Goal: Transaction & Acquisition: Purchase product/service

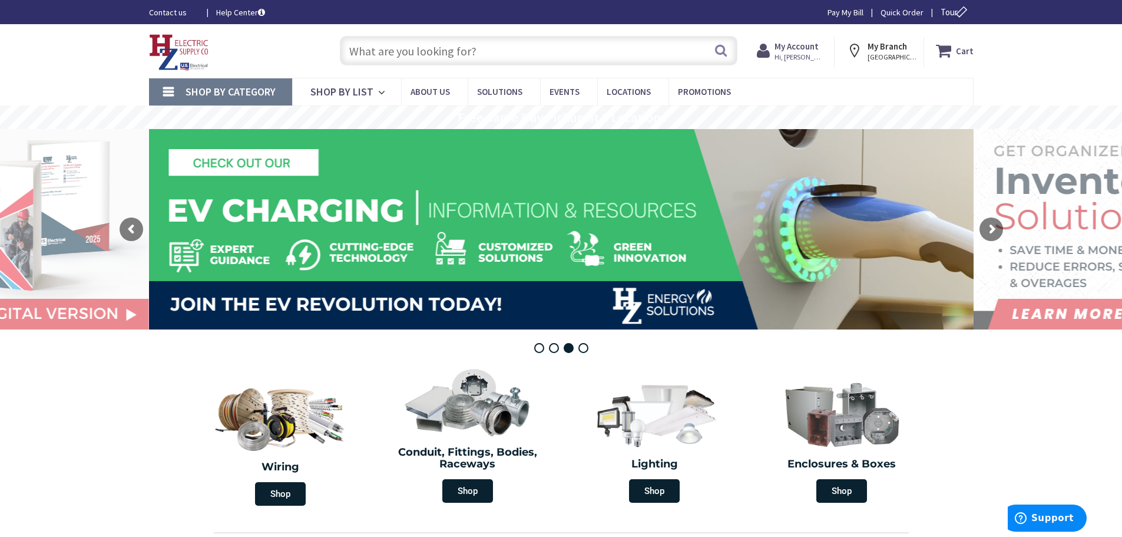
drag, startPoint x: 788, startPoint y: 49, endPoint x: 792, endPoint y: 55, distance: 6.4
click at [789, 49] on strong "My Account" at bounding box center [796, 46] width 44 height 11
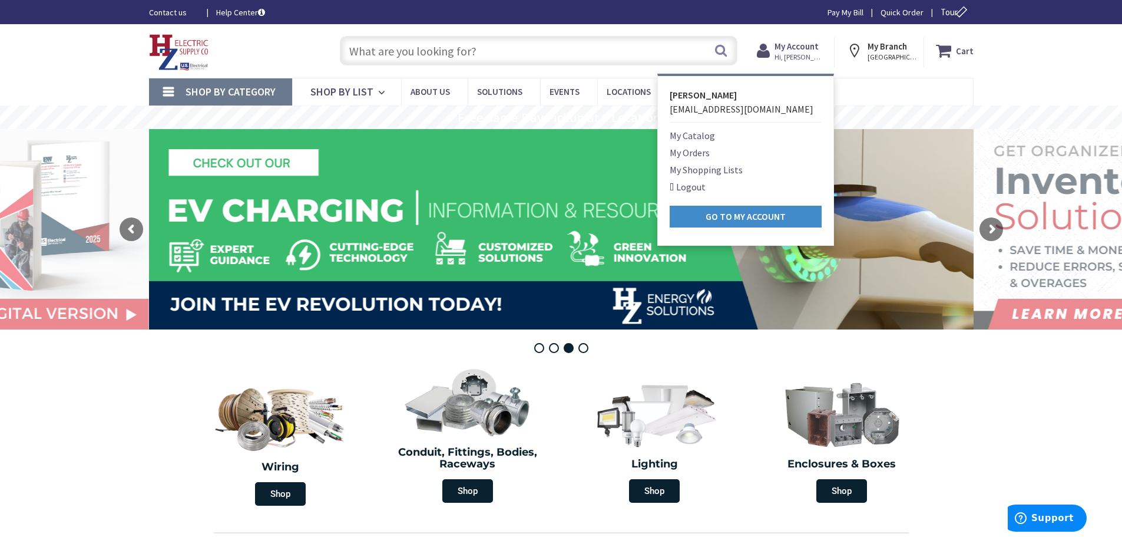
click at [687, 150] on link "My Orders" at bounding box center [690, 152] width 40 height 14
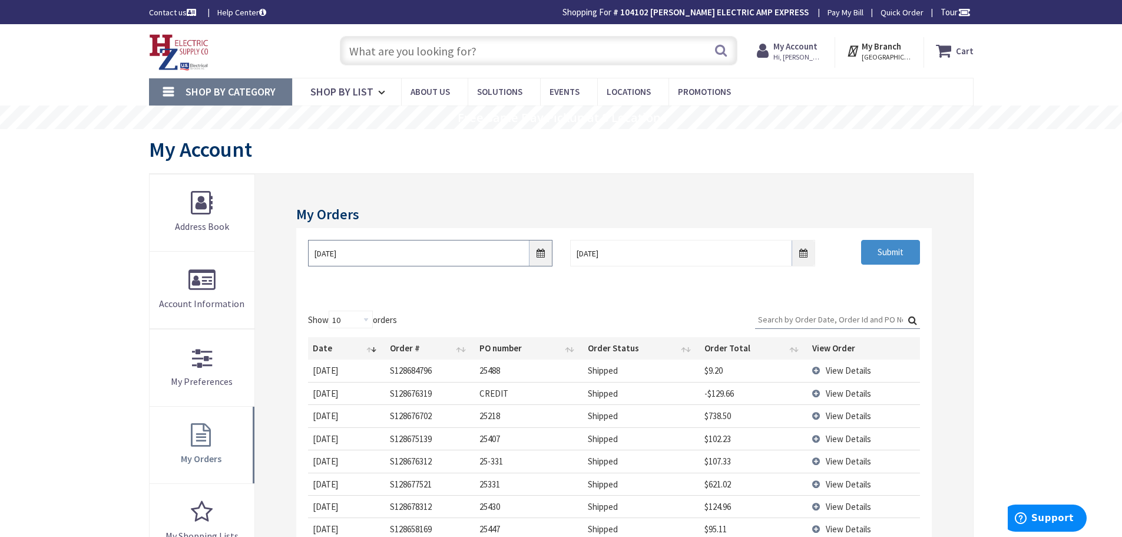
click at [541, 254] on input "8/26/2025" at bounding box center [430, 253] width 244 height 27
type input "Piper Farm, [STREET_ADDRESS]"
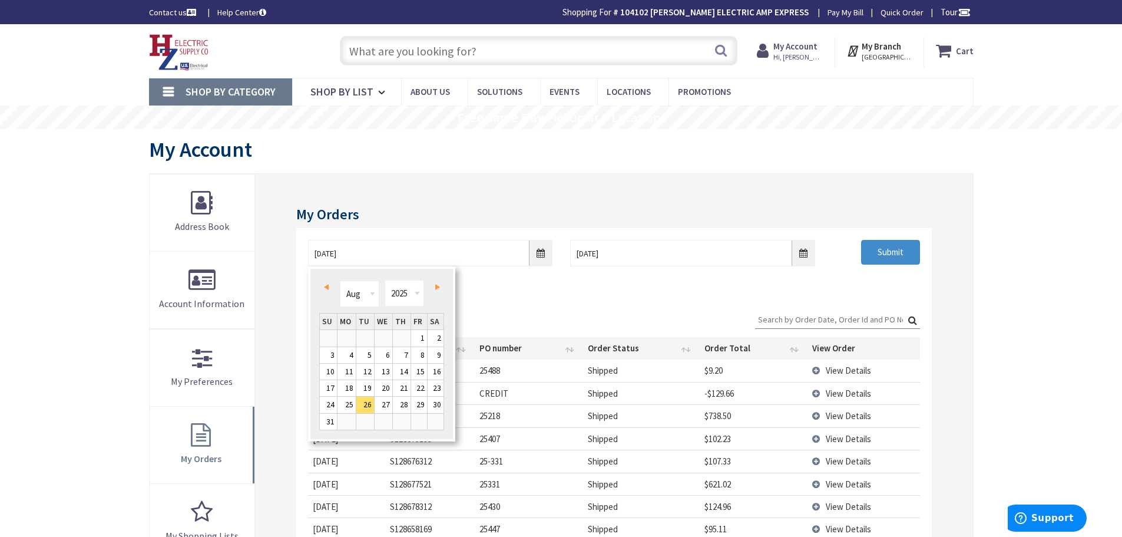
click at [324, 285] on span "Prev" at bounding box center [326, 287] width 5 height 6
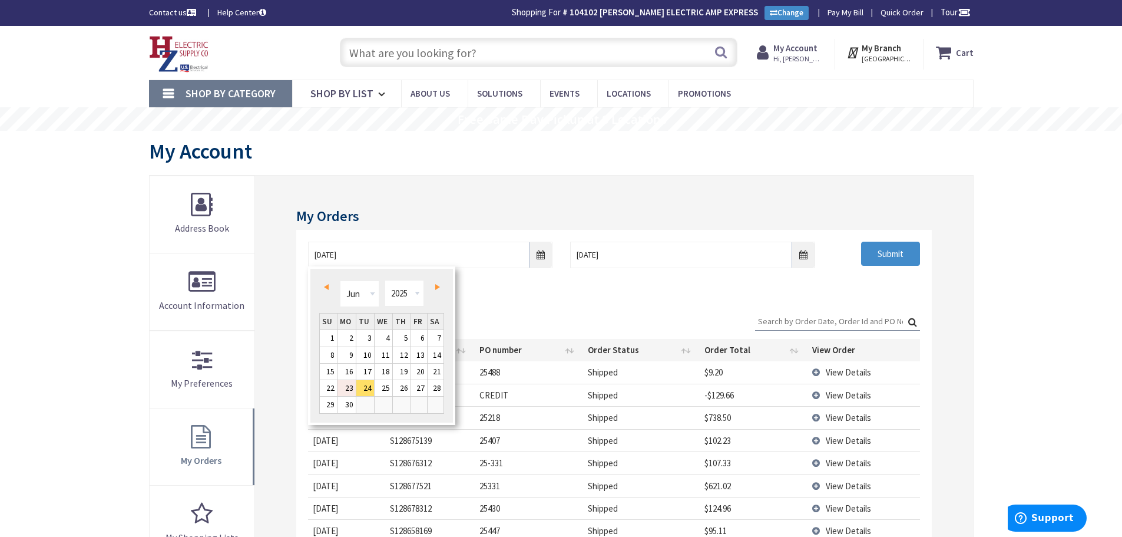
click at [354, 386] on link "23" at bounding box center [346, 388] width 18 height 16
type input "06/23/2025"
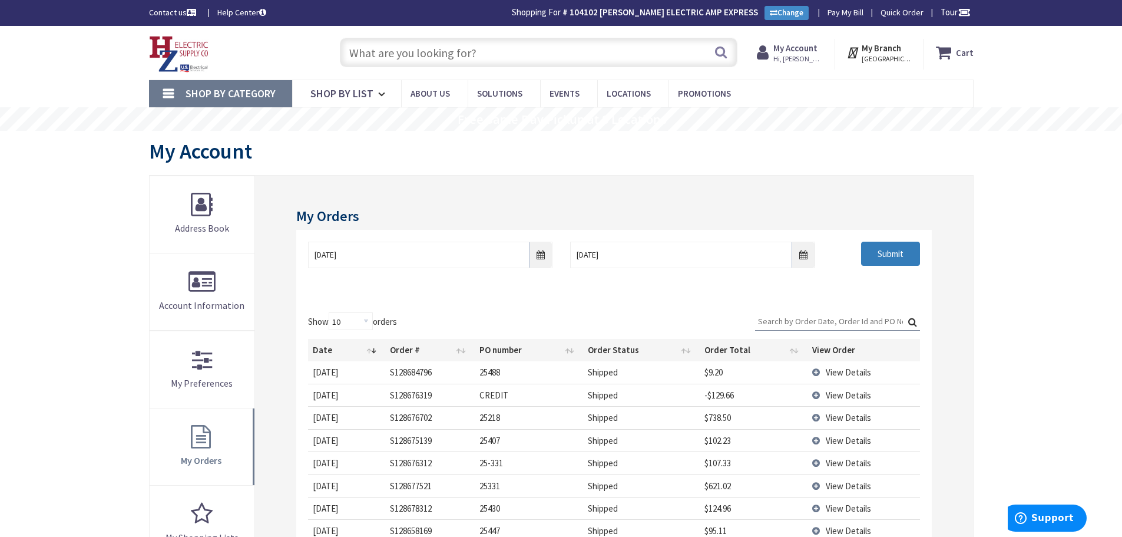
click at [882, 254] on input "Submit" at bounding box center [890, 253] width 59 height 25
click at [772, 317] on input "Search:" at bounding box center [837, 321] width 165 height 18
type input "2"
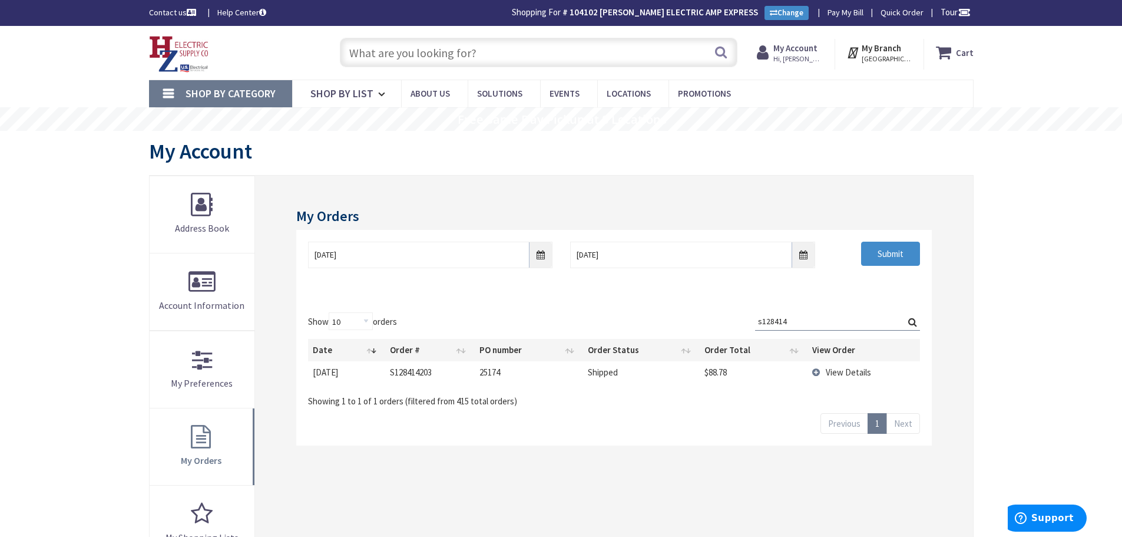
click at [814, 373] on td "View Details" at bounding box center [863, 372] width 112 height 22
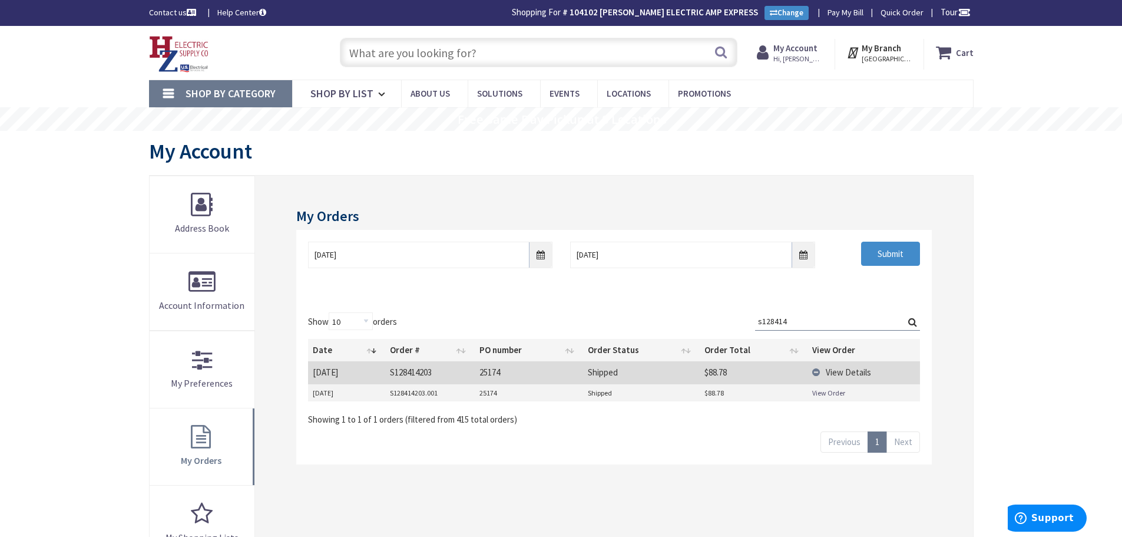
click at [834, 390] on link "View Order" at bounding box center [828, 393] width 33 height 10
drag, startPoint x: 812, startPoint y: 318, endPoint x: 248, endPoint y: 307, distance: 564.3
click at [296, 332] on div "My Orders 06/23/2025 9/2/2025 Submit Show 10 25 50 100 orders Search: s128414 D…" at bounding box center [613, 446] width 717 height 541
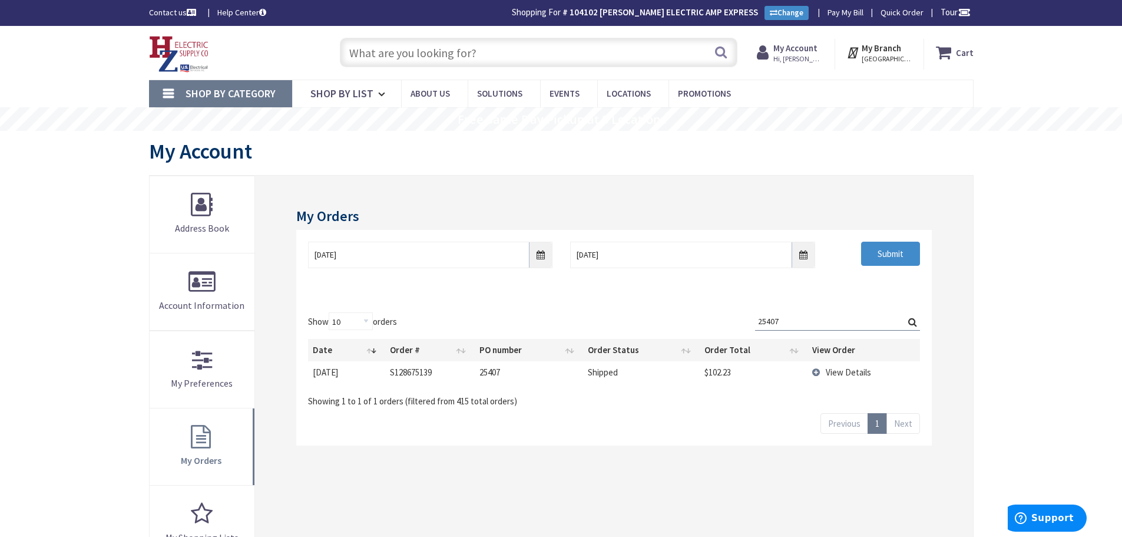
type input "25407"
click at [811, 375] on td "View Details" at bounding box center [863, 372] width 112 height 22
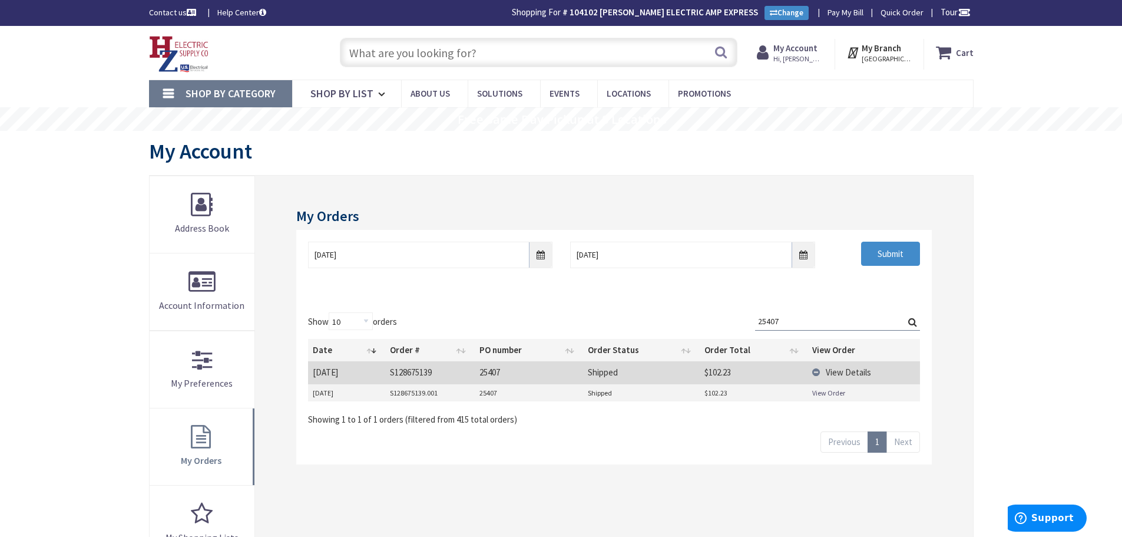
click at [820, 395] on link "View Order" at bounding box center [828, 393] width 33 height 10
drag, startPoint x: 423, startPoint y: 44, endPoint x: 746, endPoint y: 97, distance: 327.2
click at [436, 47] on input "text" at bounding box center [539, 52] width 398 height 29
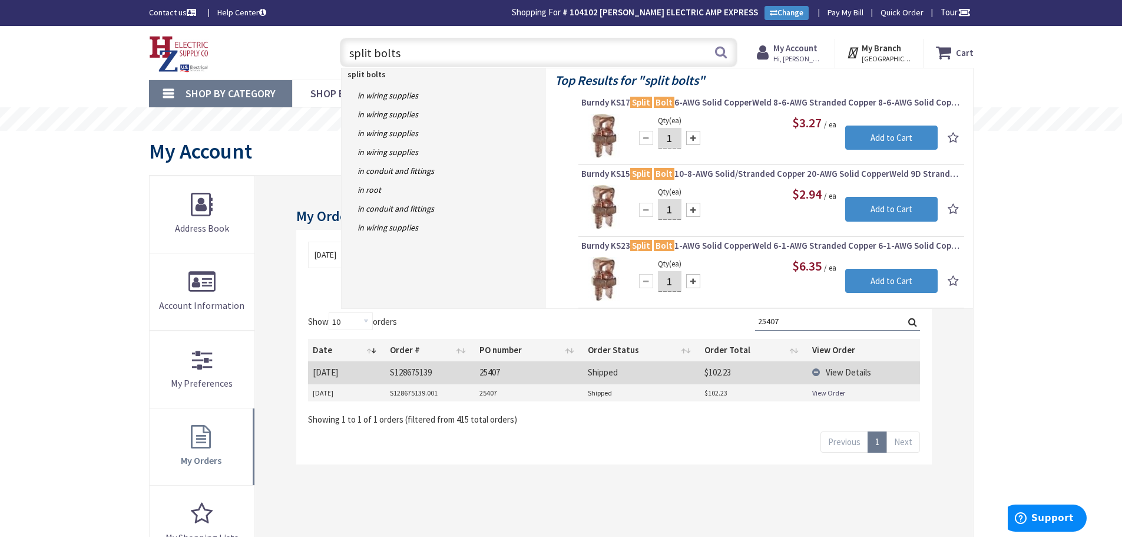
drag, startPoint x: 410, startPoint y: 53, endPoint x: 83, endPoint y: 43, distance: 327.6
click at [25, 54] on div "Skip to Content Toggle Nav split bolts split bolts Search Cart My Cart Close" at bounding box center [561, 53] width 1122 height 54
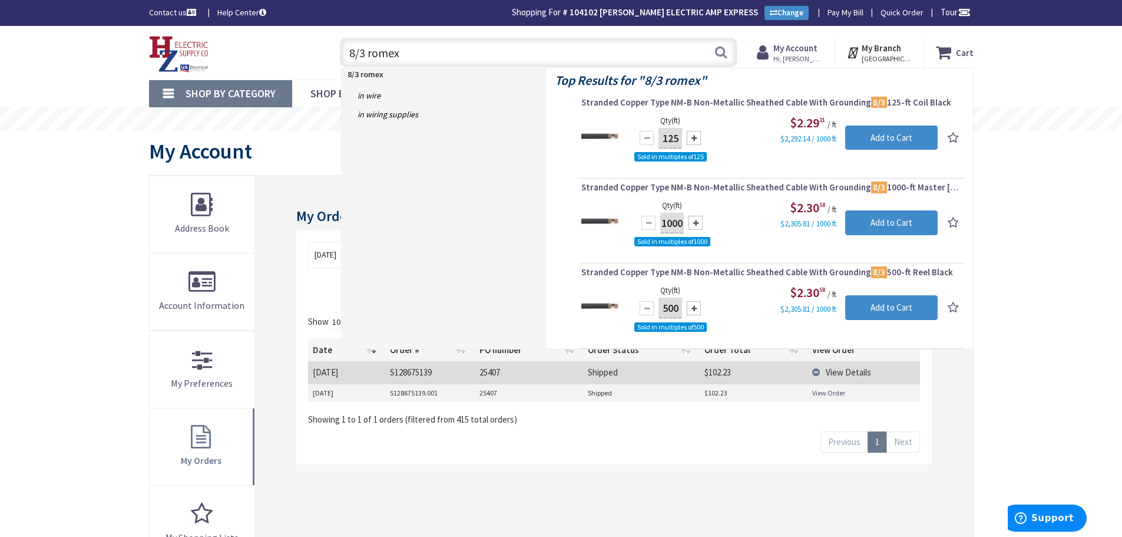
click at [356, 57] on input "8/3 romex" at bounding box center [539, 52] width 398 height 29
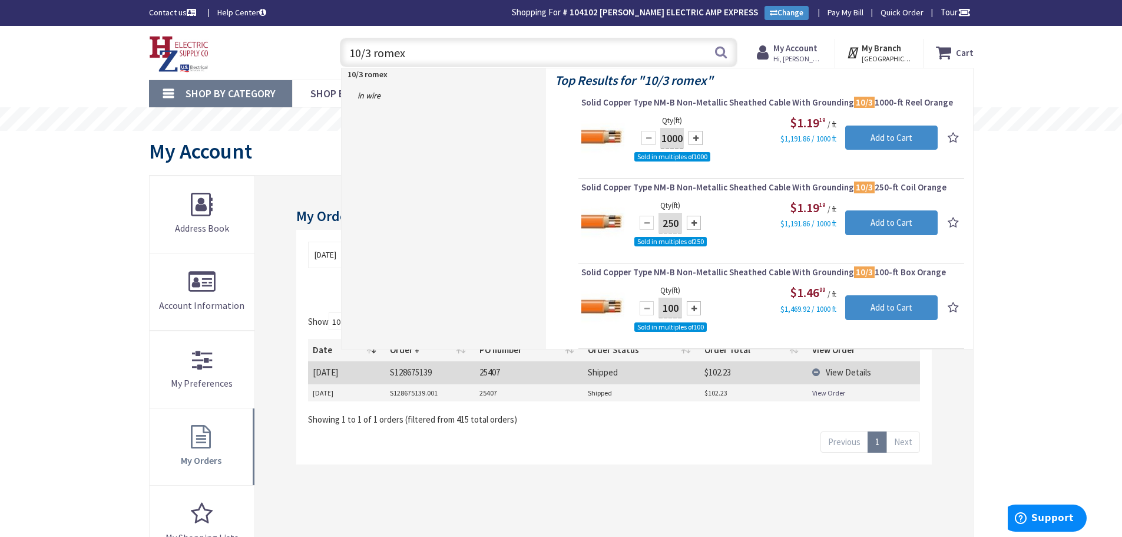
type input "10/3 romex"
click at [71, 141] on div "Skip to Content Toggle Nav 10/3 romex 10/3 romex Search Cart My Cart Close" at bounding box center [561, 496] width 1122 height 940
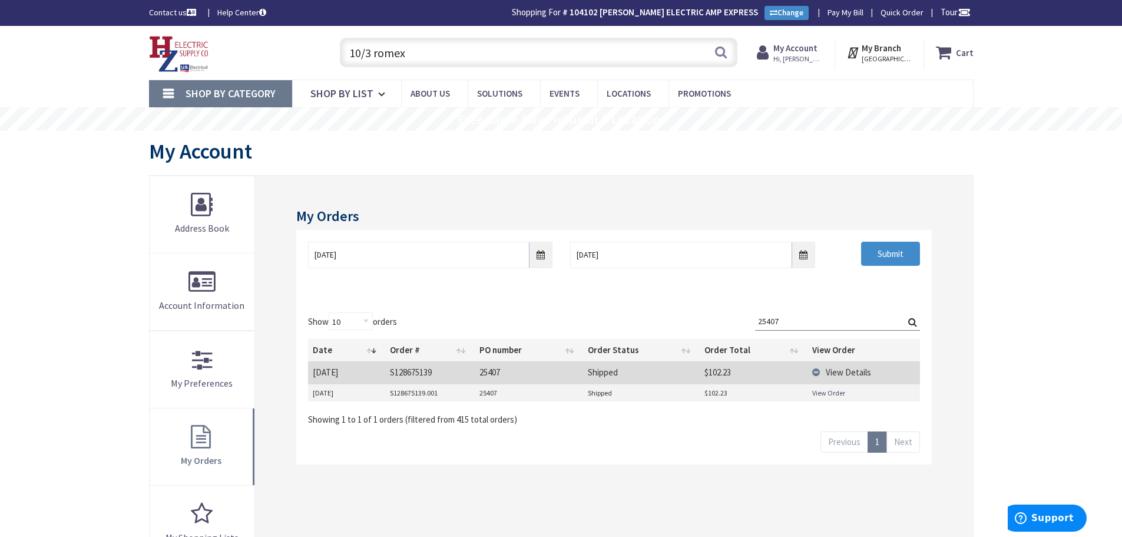
drag, startPoint x: 809, startPoint y: 320, endPoint x: 491, endPoint y: 330, distance: 318.2
click at [496, 330] on div "Show 10 25 50 100 orders Search: 25407 Date Order # PO number Order Status Orde…" at bounding box center [613, 368] width 611 height 113
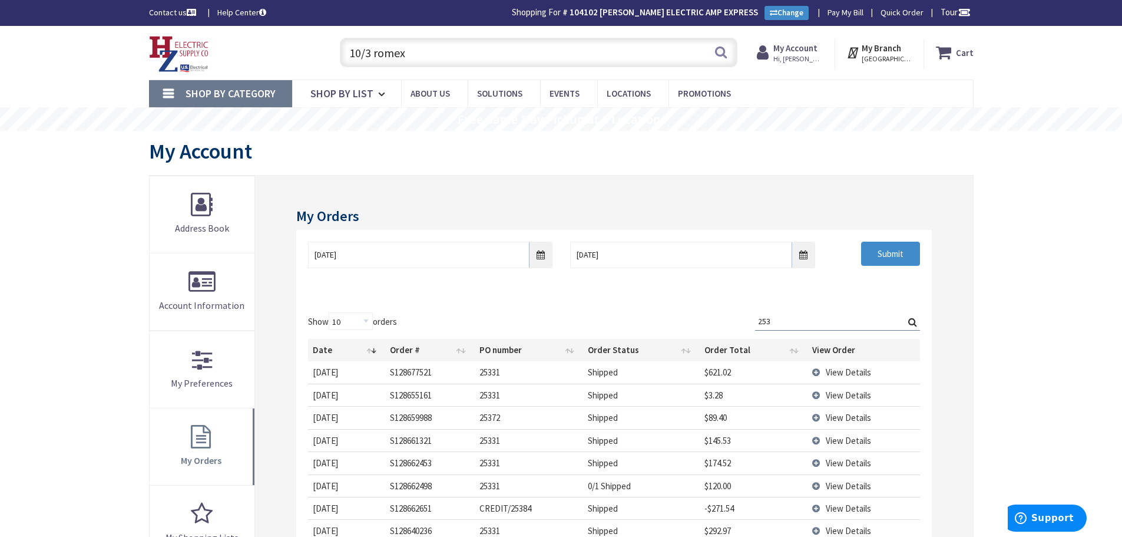
type input "2533"
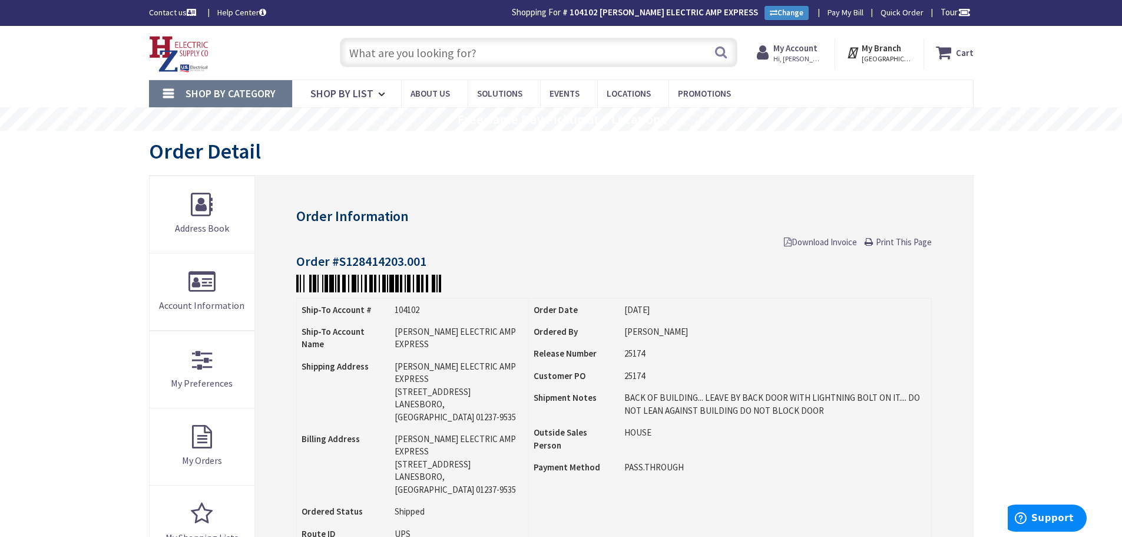
drag, startPoint x: 376, startPoint y: 53, endPoint x: 604, endPoint y: 68, distance: 228.4
click at [378, 53] on input "text" at bounding box center [539, 52] width 398 height 29
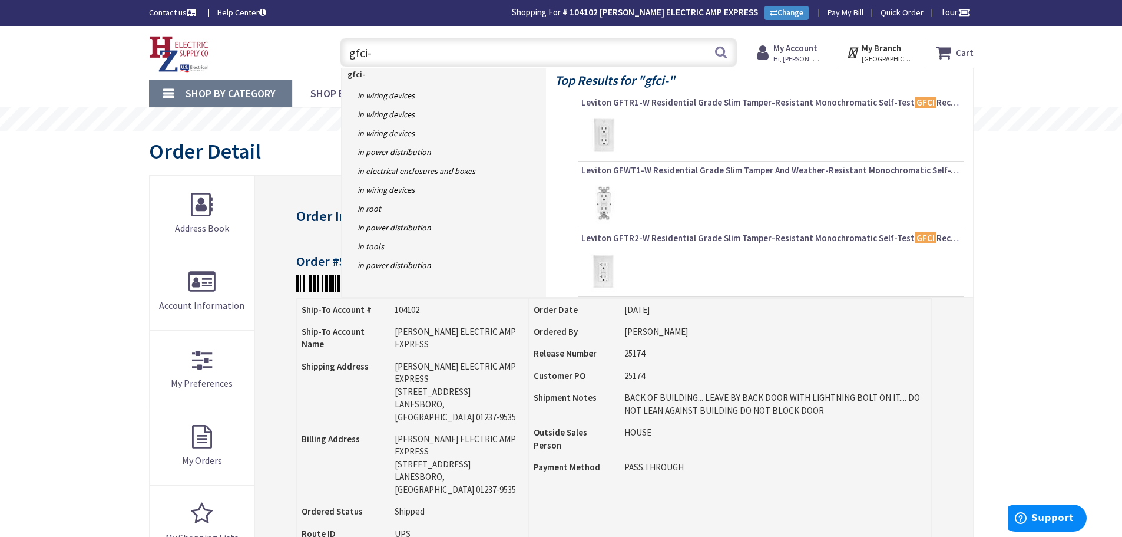
type input "gfci-i"
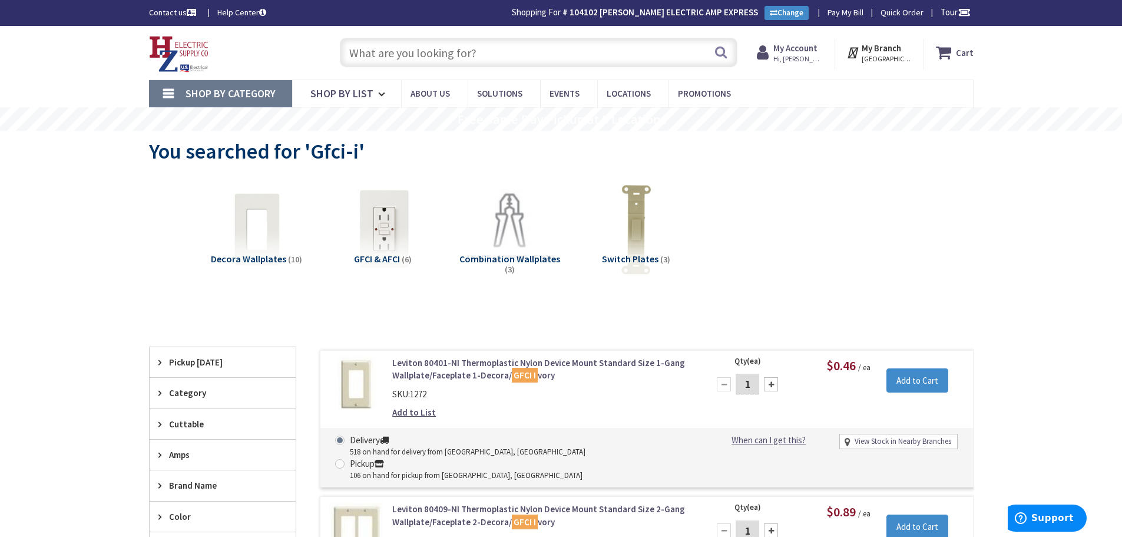
click at [364, 51] on input "text" at bounding box center [539, 52] width 398 height 29
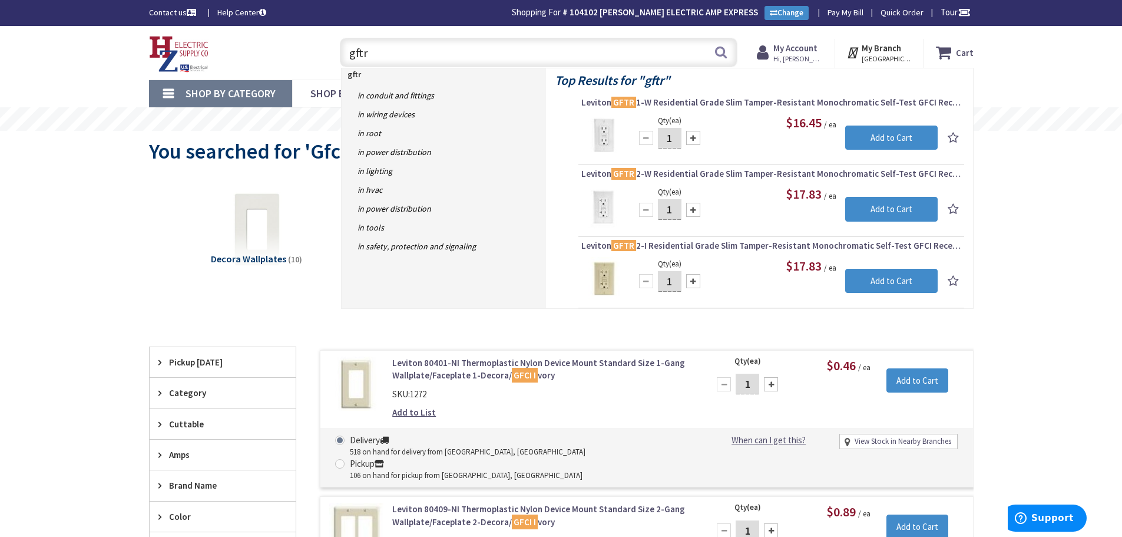
type input "gftr1"
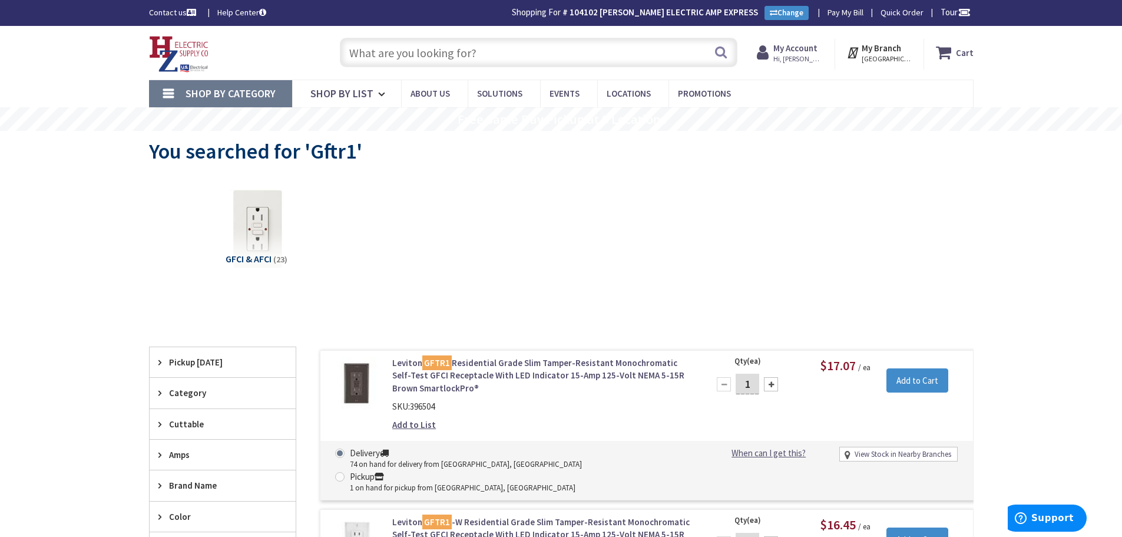
drag, startPoint x: 351, startPoint y: 60, endPoint x: 453, endPoint y: 75, distance: 103.0
click at [367, 60] on input "text" at bounding box center [539, 52] width 398 height 29
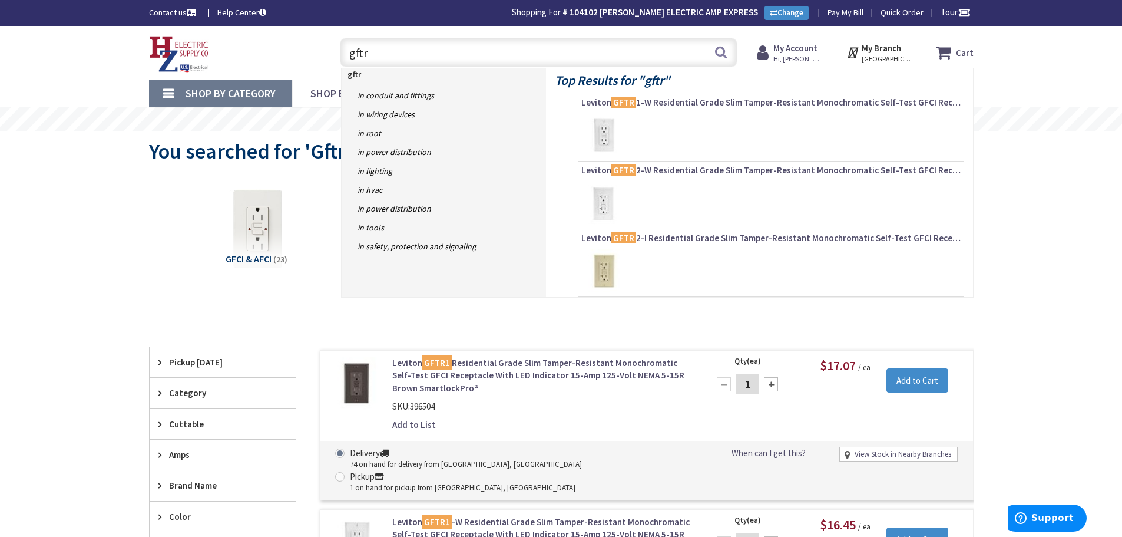
type input "gftr2"
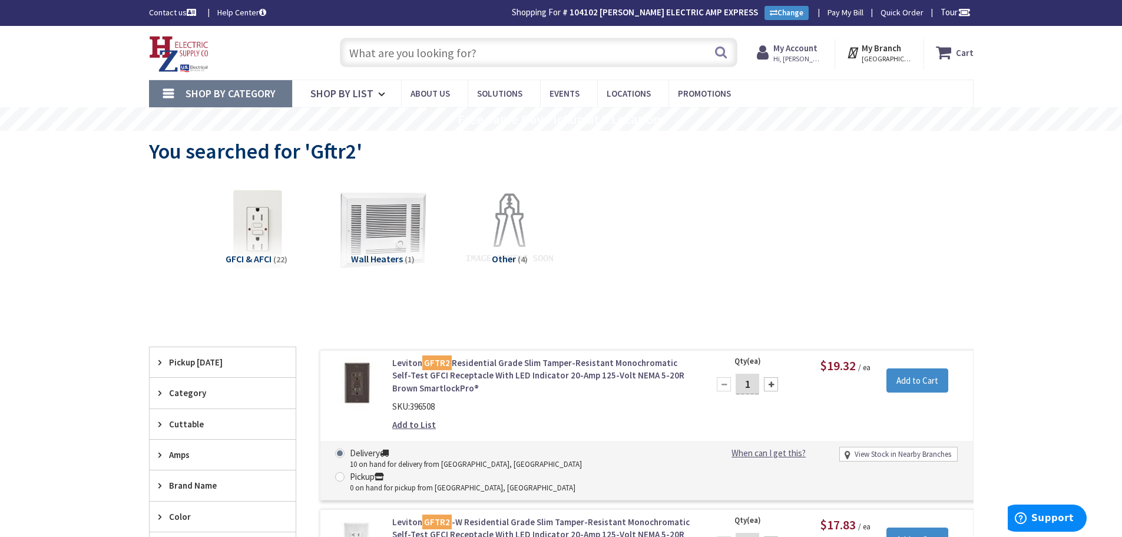
drag, startPoint x: 373, startPoint y: 48, endPoint x: 404, endPoint y: 65, distance: 34.8
click at [376, 52] on input "text" at bounding box center [539, 52] width 398 height 29
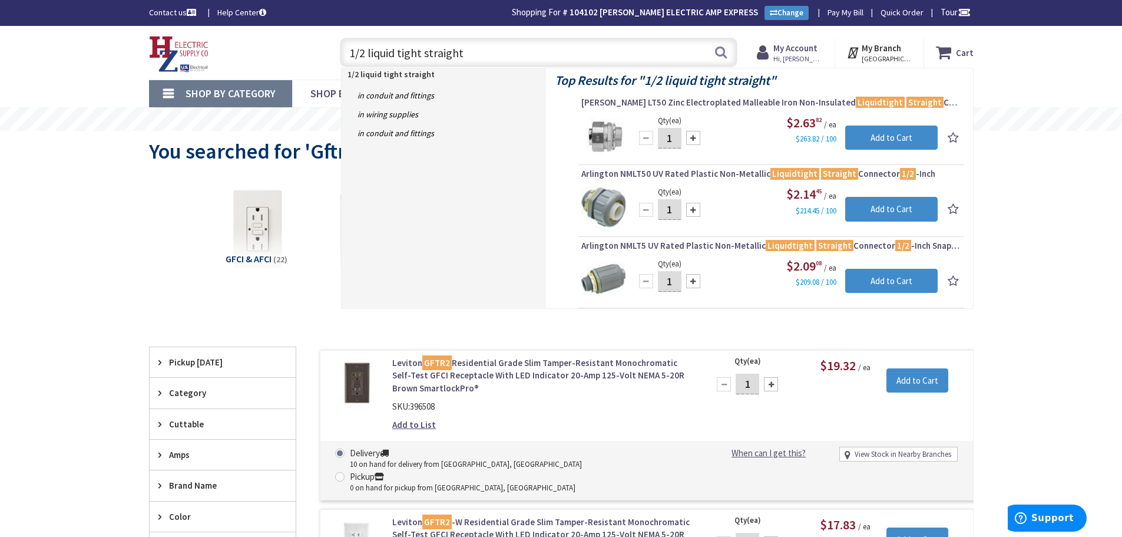
drag, startPoint x: 469, startPoint y: 50, endPoint x: 212, endPoint y: 88, distance: 260.1
type input "raised"
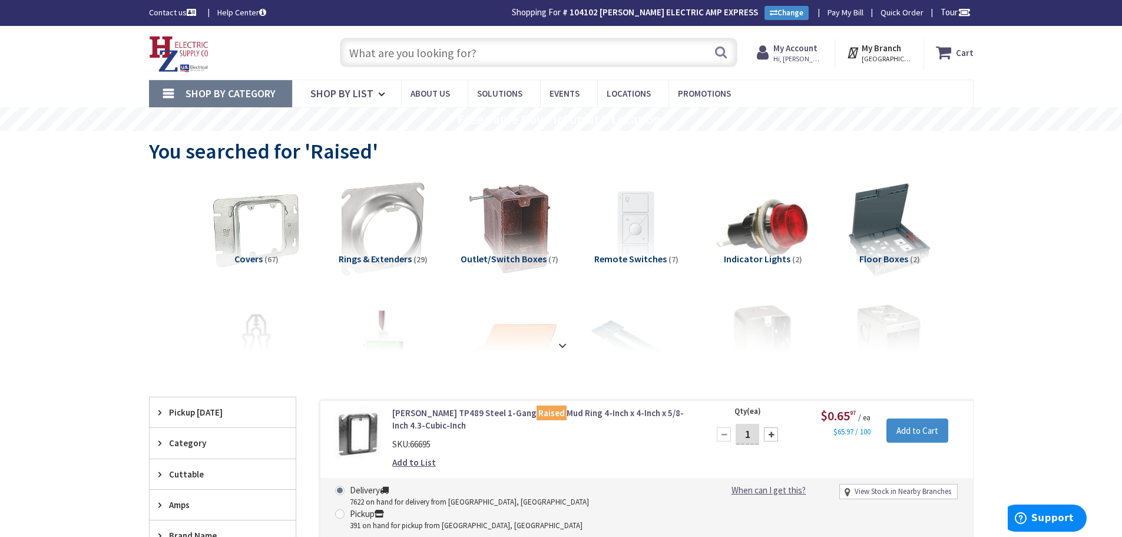
drag, startPoint x: 413, startPoint y: 53, endPoint x: 446, endPoint y: 57, distance: 33.8
click at [418, 52] on input "text" at bounding box center [539, 52] width 398 height 29
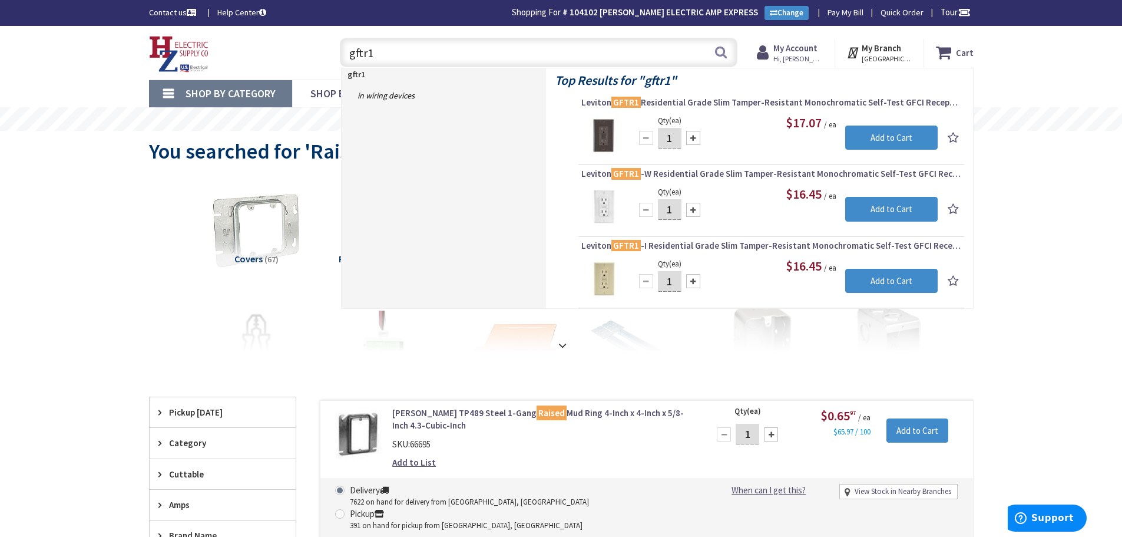
click at [386, 41] on input "gftr1" at bounding box center [539, 52] width 398 height 29
drag, startPoint x: 375, startPoint y: 50, endPoint x: 327, endPoint y: 80, distance: 56.1
click at [253, 59] on div "Toggle Nav gftr1 gftr1 Search Cart My Cart Close" at bounding box center [561, 52] width 842 height 39
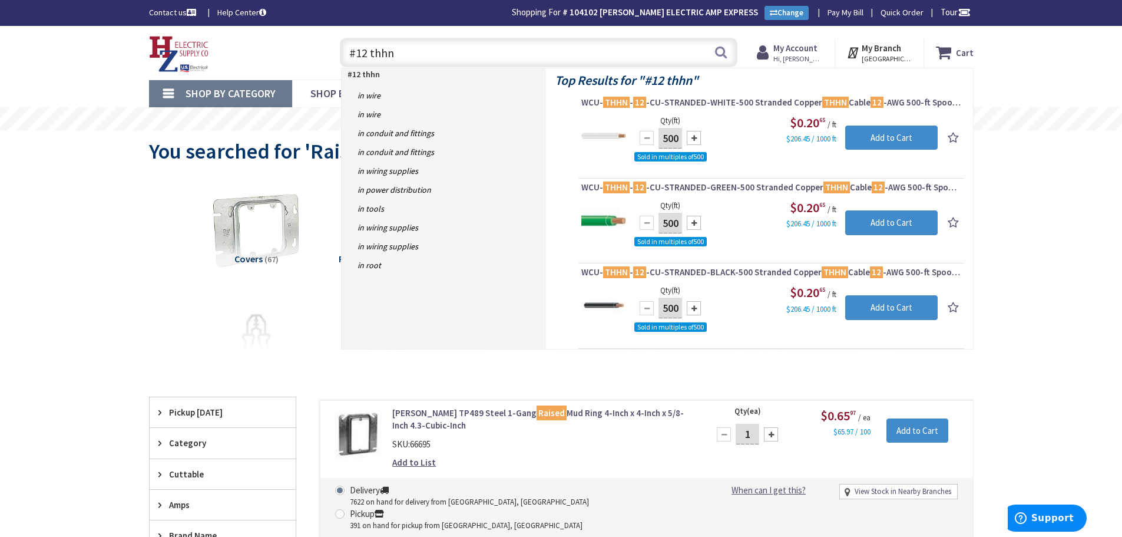
click at [367, 54] on input "#12 thhn" at bounding box center [539, 52] width 398 height 29
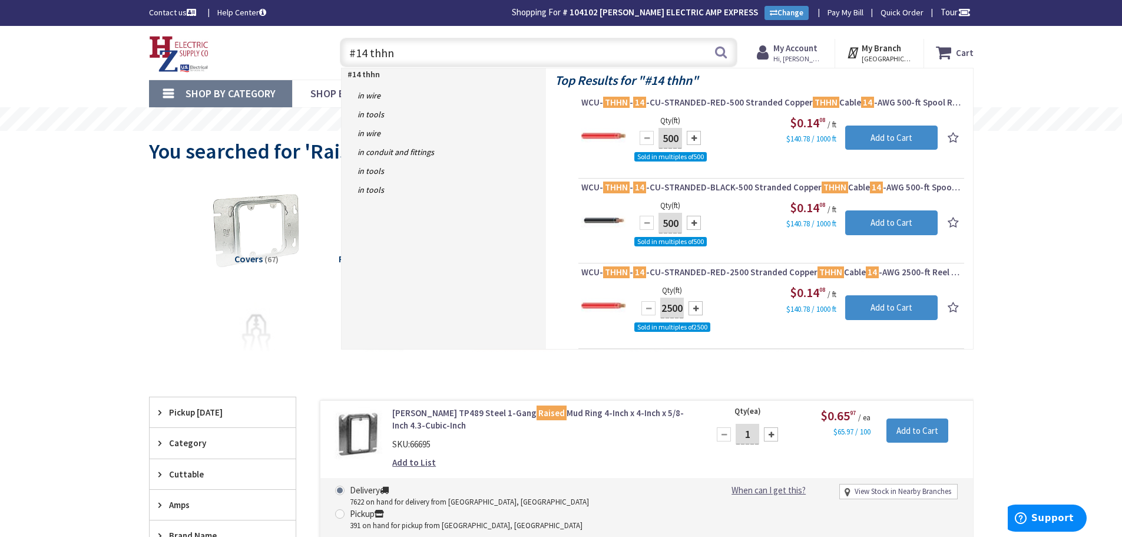
drag, startPoint x: 353, startPoint y: 51, endPoint x: 254, endPoint y: 80, distance: 102.9
click at [237, 65] on div "Toggle Nav #14 thhn #14 thhn Search Cart My Cart Close" at bounding box center [561, 52] width 842 height 39
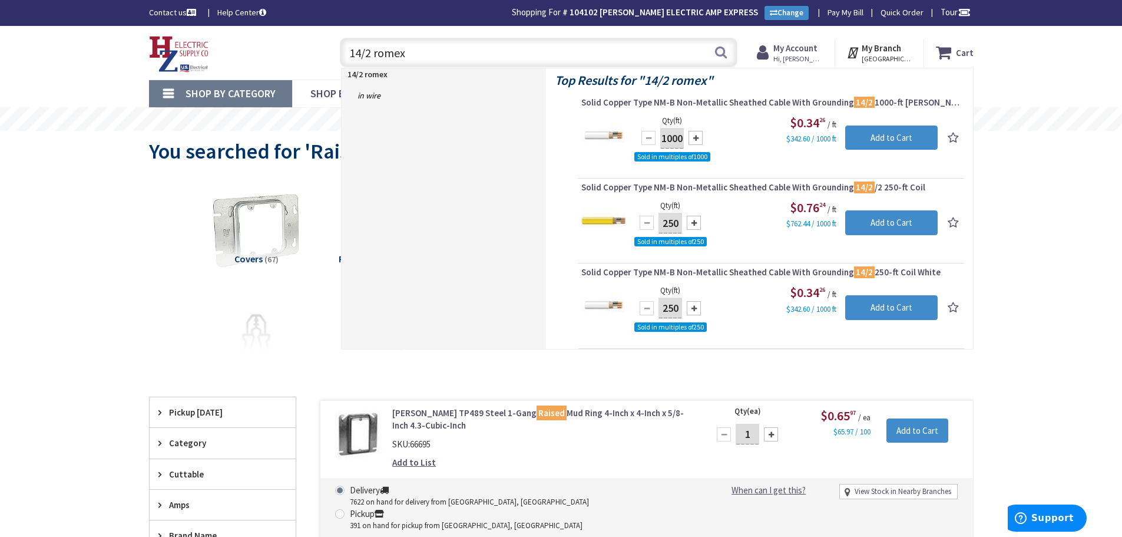
type input "14/2 romex"
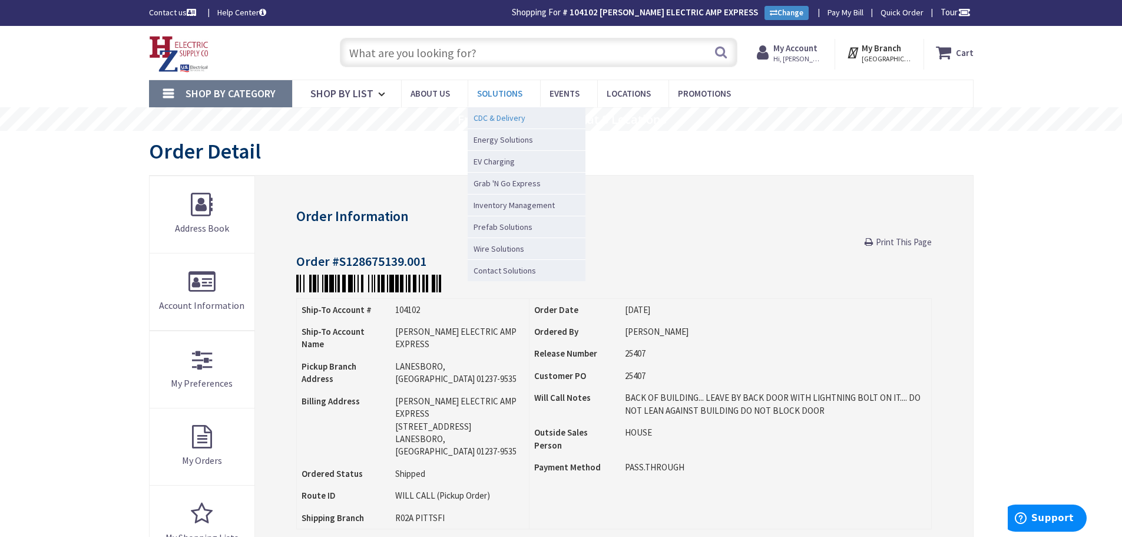
drag, startPoint x: 450, startPoint y: 54, endPoint x: 509, endPoint y: 112, distance: 83.7
click at [455, 61] on input "text" at bounding box center [539, 52] width 398 height 29
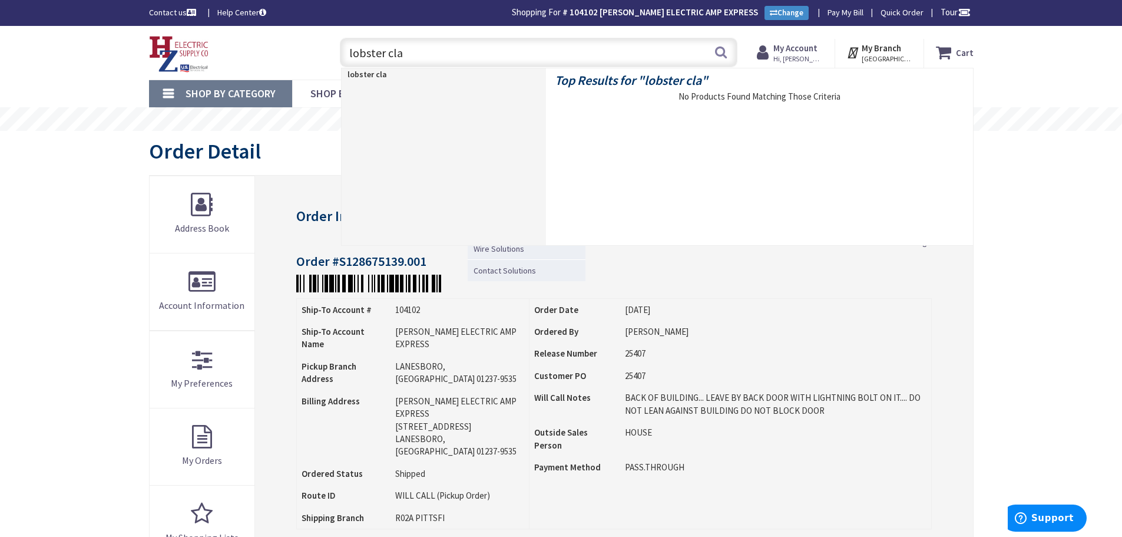
type input "lobster claw"
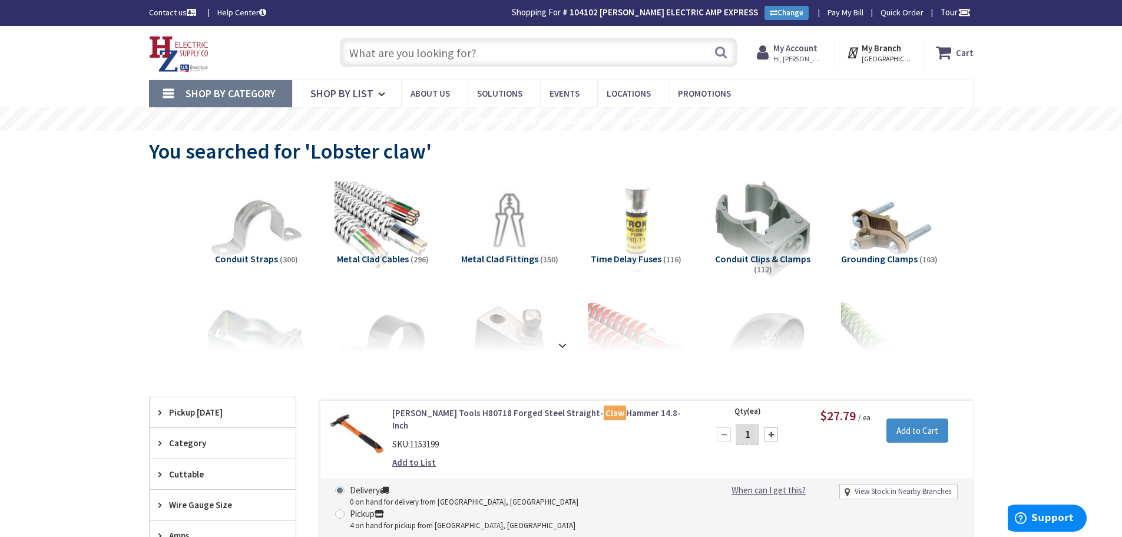
drag, startPoint x: 406, startPoint y: 53, endPoint x: 1104, endPoint y: 266, distance: 729.6
click at [407, 53] on input "text" at bounding box center [539, 52] width 398 height 29
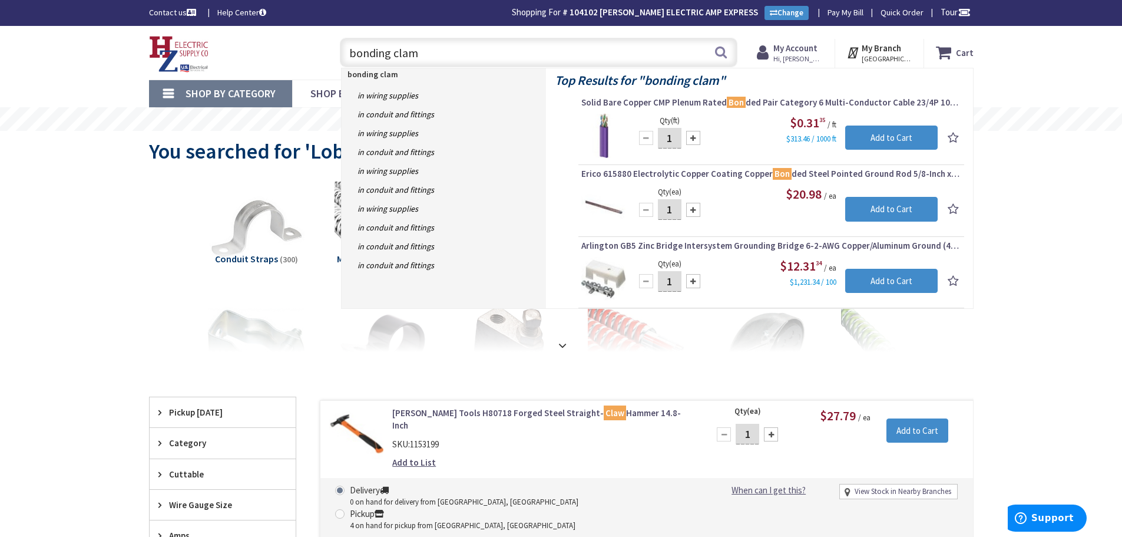
type input "bonding clamp"
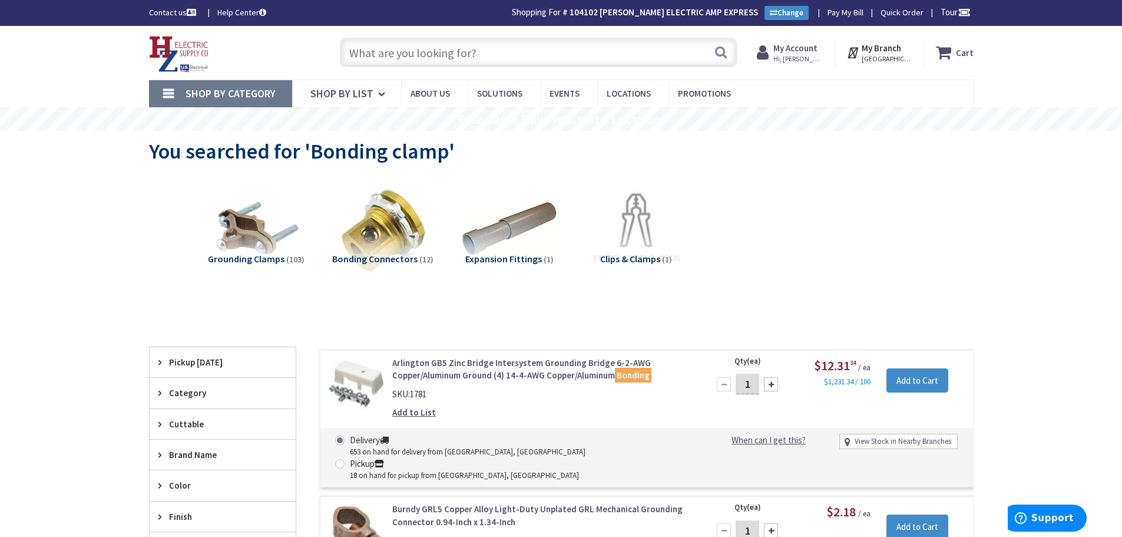
click at [393, 55] on input "text" at bounding box center [539, 52] width 398 height 29
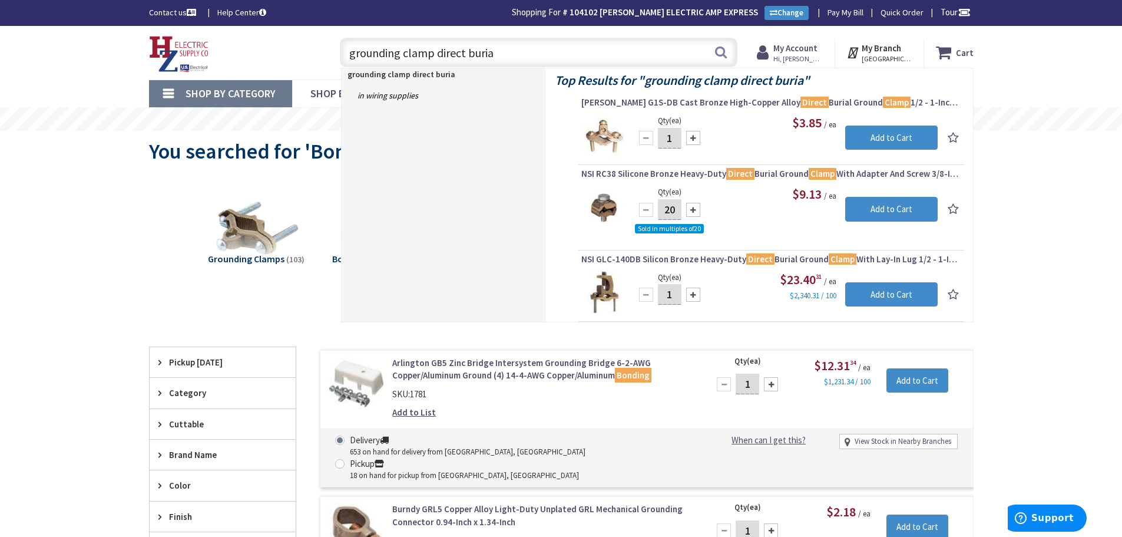
type input "grounding clamp direct burial"
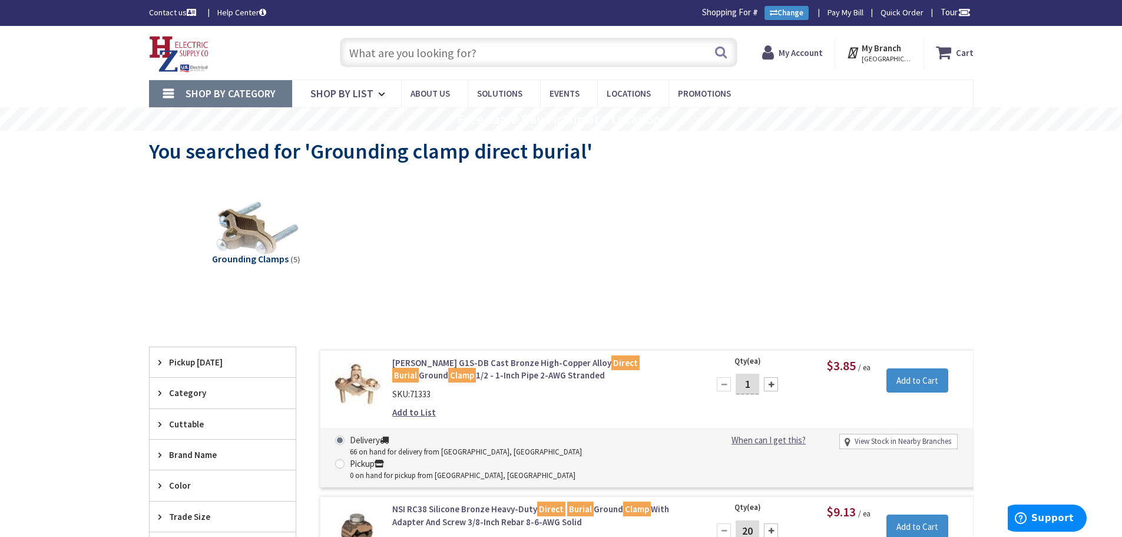
drag, startPoint x: 349, startPoint y: 55, endPoint x: 472, endPoint y: 69, distance: 123.9
click at [349, 55] on input "text" at bounding box center [539, 52] width 398 height 29
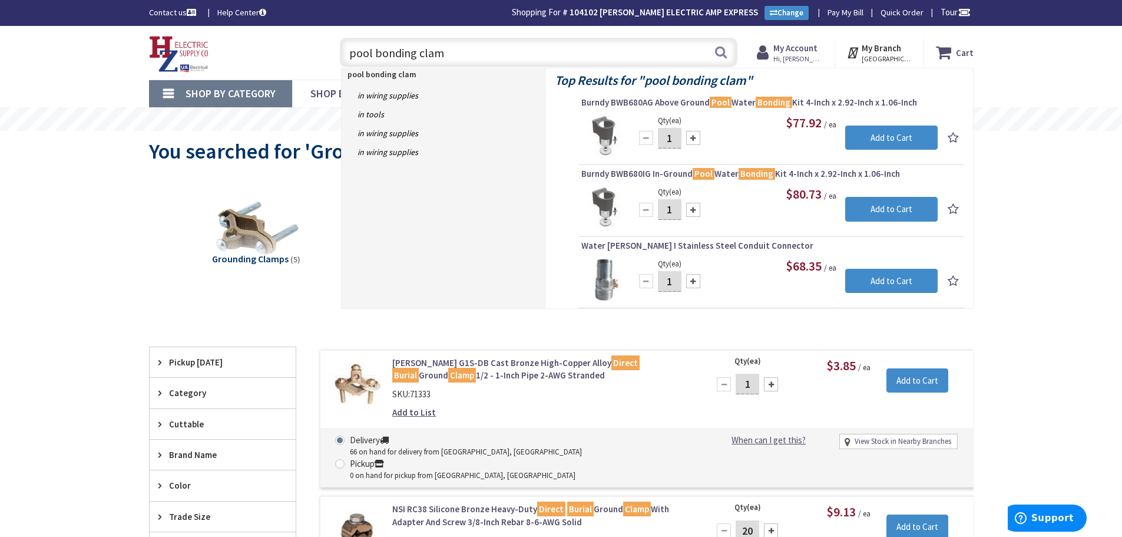
type input "pool bonding clamp"
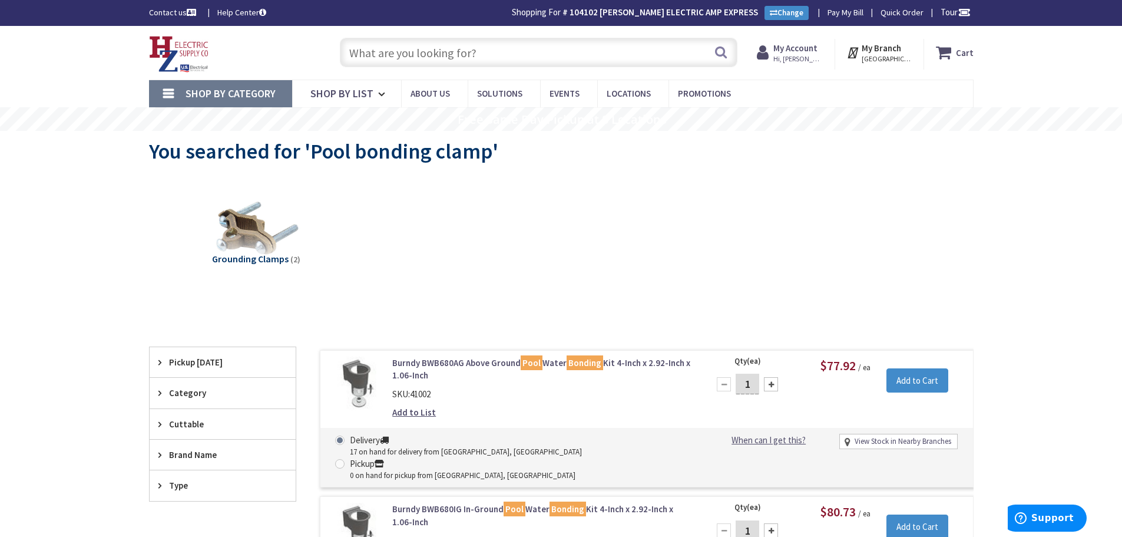
click at [362, 49] on input "text" at bounding box center [539, 52] width 398 height 29
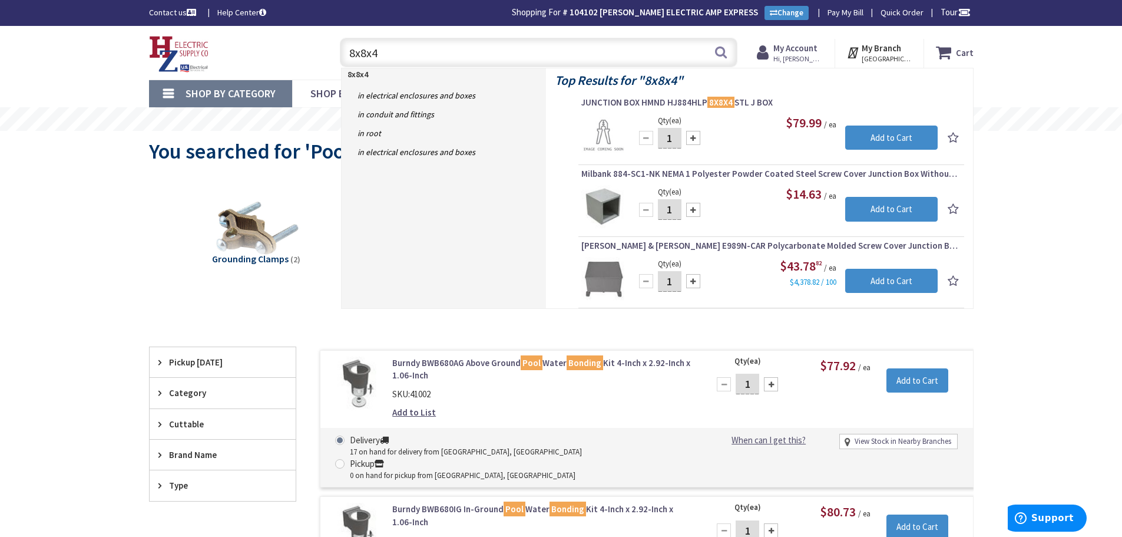
drag, startPoint x: 380, startPoint y: 54, endPoint x: 164, endPoint y: 51, distance: 215.6
click at [151, 52] on div "Toggle Nav 8x8x4 8x8x4 Search Cart My Cart Close" at bounding box center [561, 52] width 842 height 39
type input "claw clamp"
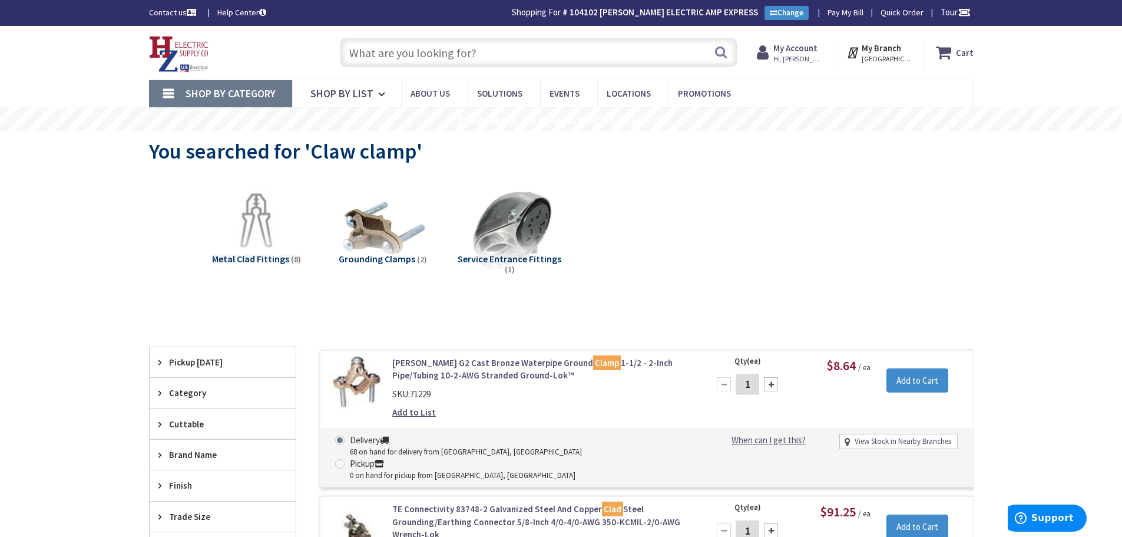
drag, startPoint x: 352, startPoint y: 50, endPoint x: 1102, endPoint y: 129, distance: 753.9
click at [357, 50] on input "text" at bounding box center [539, 52] width 398 height 29
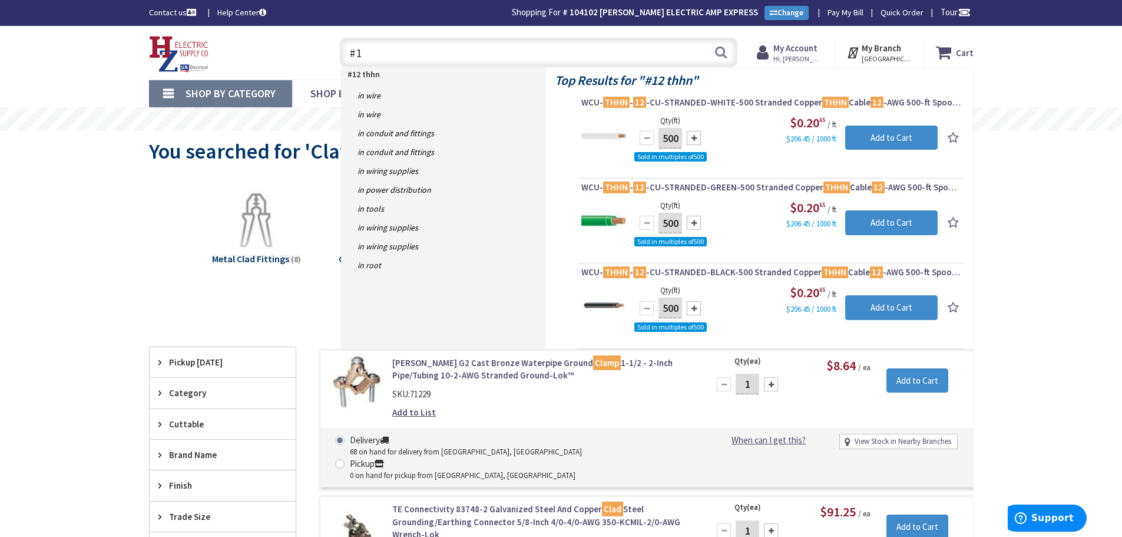
type input "#"
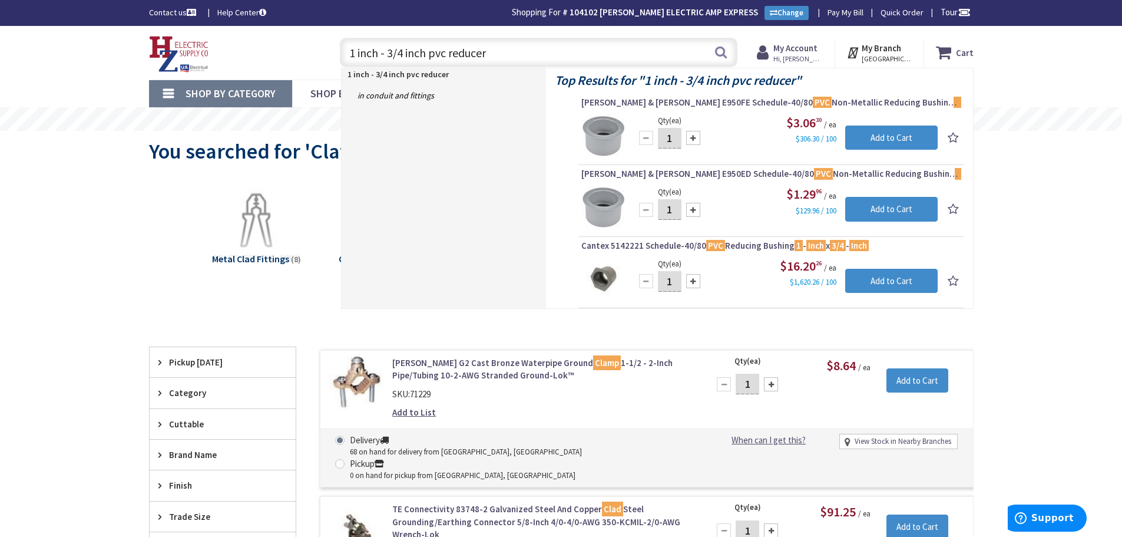
drag, startPoint x: 499, startPoint y: 54, endPoint x: 218, endPoint y: 90, distance: 283.2
click at [153, 62] on div "Toggle Nav 1 inch - 3/4 inch pvc reducer 1 inch - 3/4 inch pvc reducer Search C…" at bounding box center [561, 52] width 842 height 39
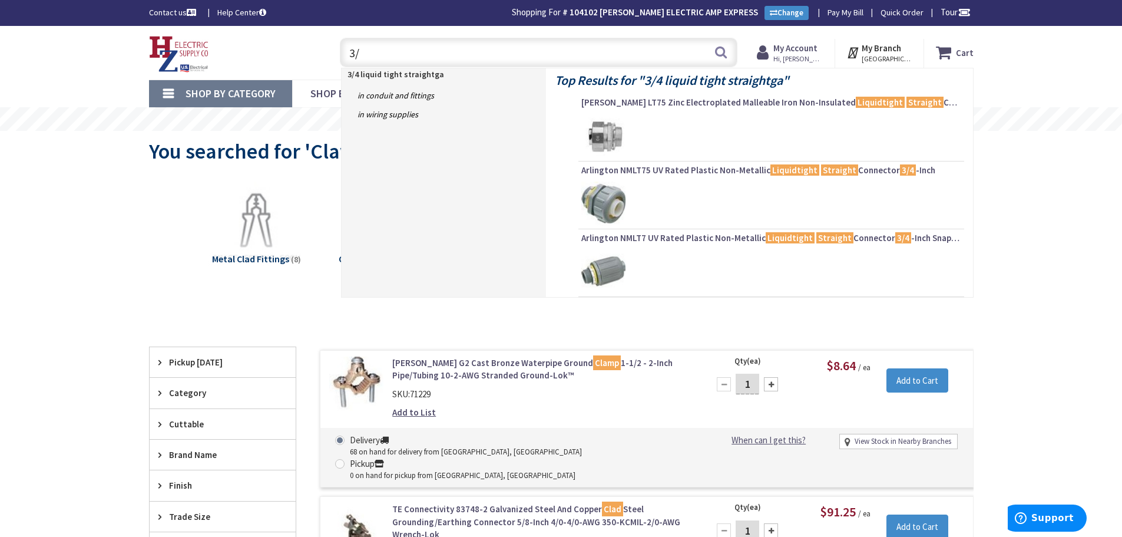
type input "3"
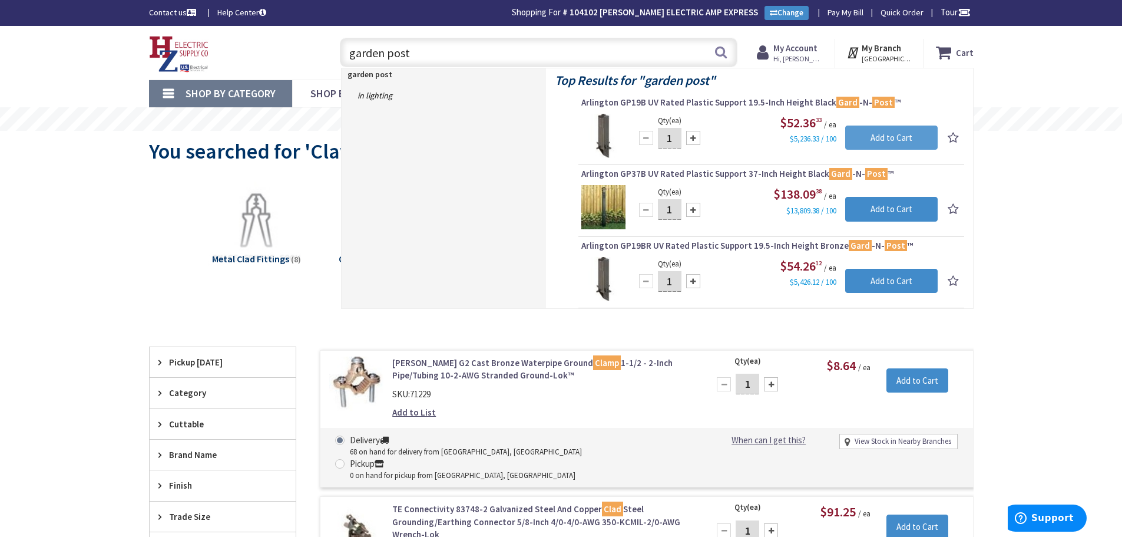
type input "garden post"
click at [872, 137] on input "Add to Cart" at bounding box center [891, 137] width 92 height 25
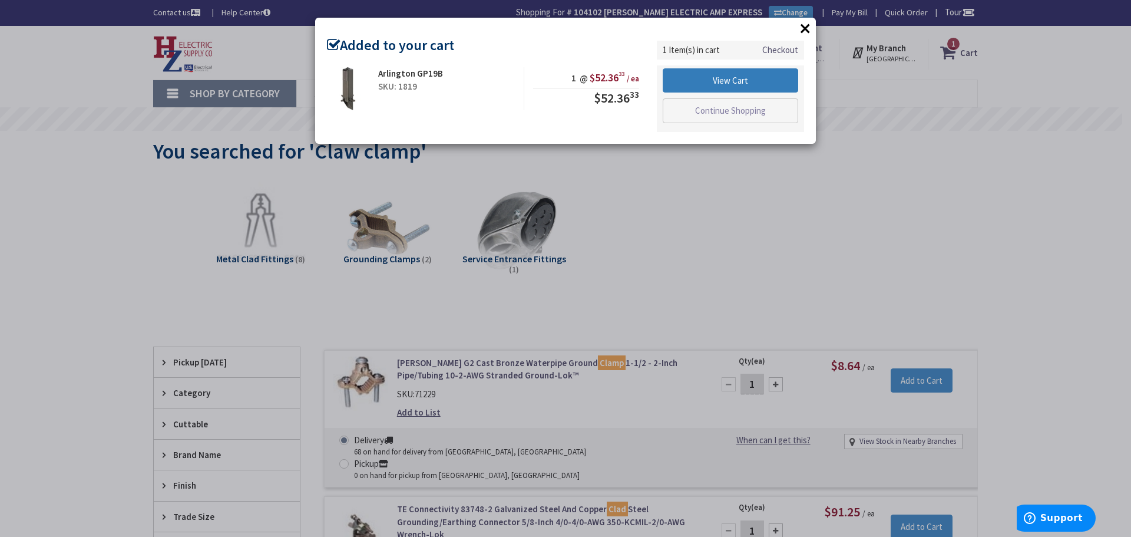
click at [700, 80] on link "View Cart" at bounding box center [730, 80] width 135 height 25
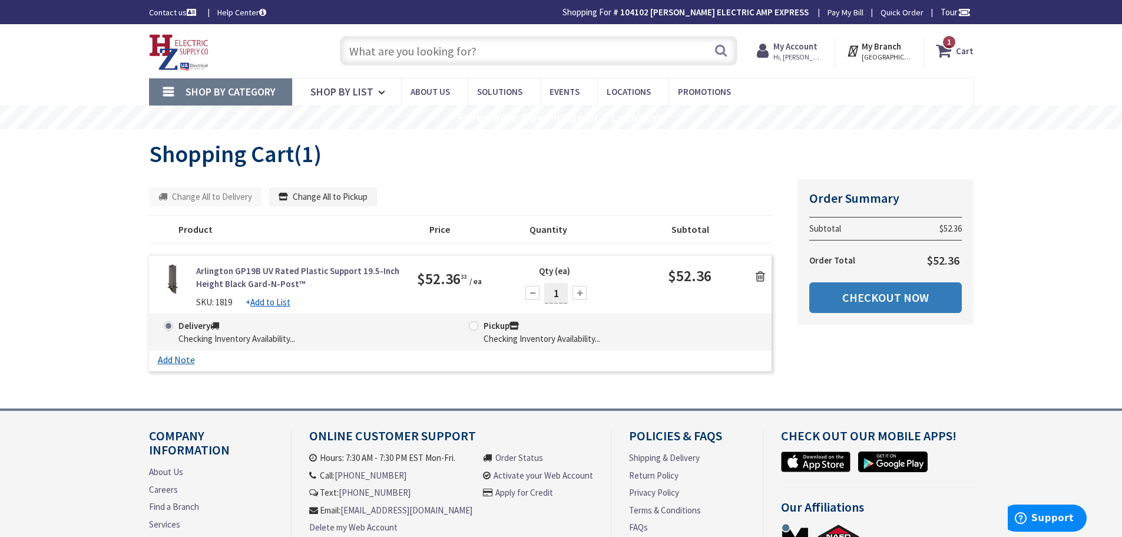
click at [893, 299] on link "Checkout Now" at bounding box center [885, 297] width 153 height 31
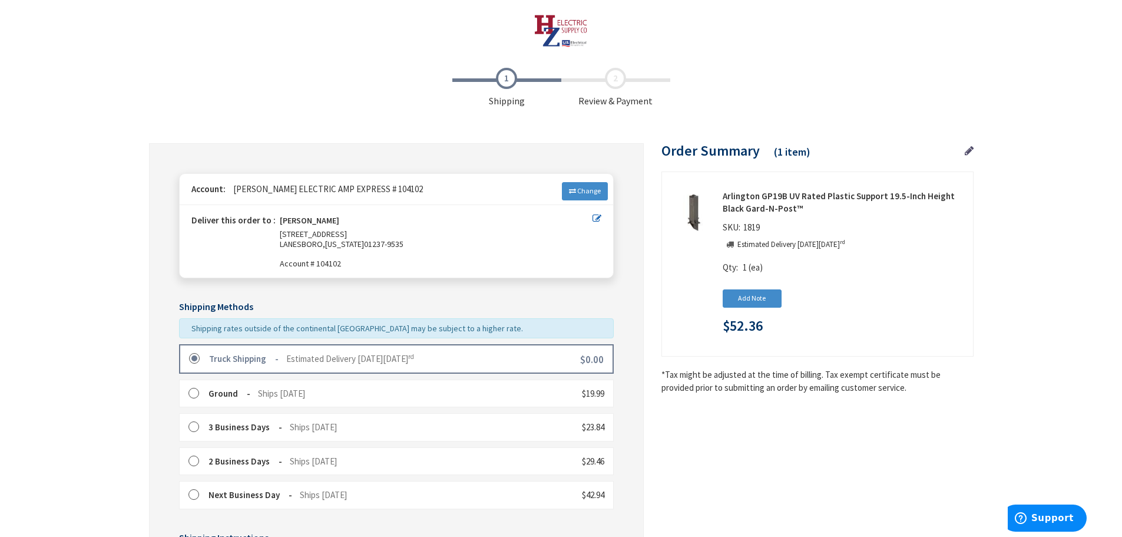
click at [197, 356] on label at bounding box center [198, 359] width 18 height 12
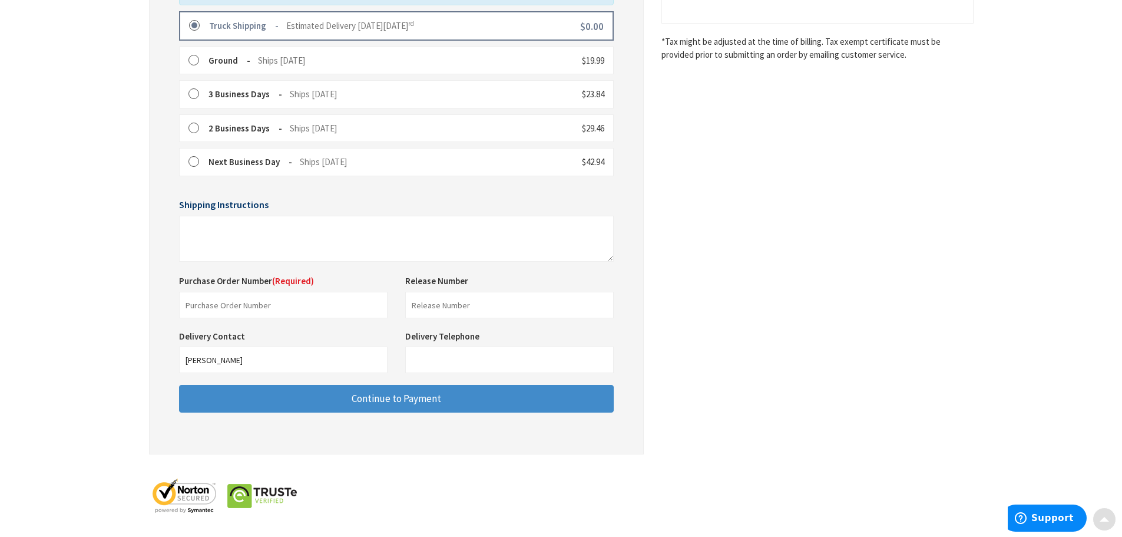
scroll to position [336, 0]
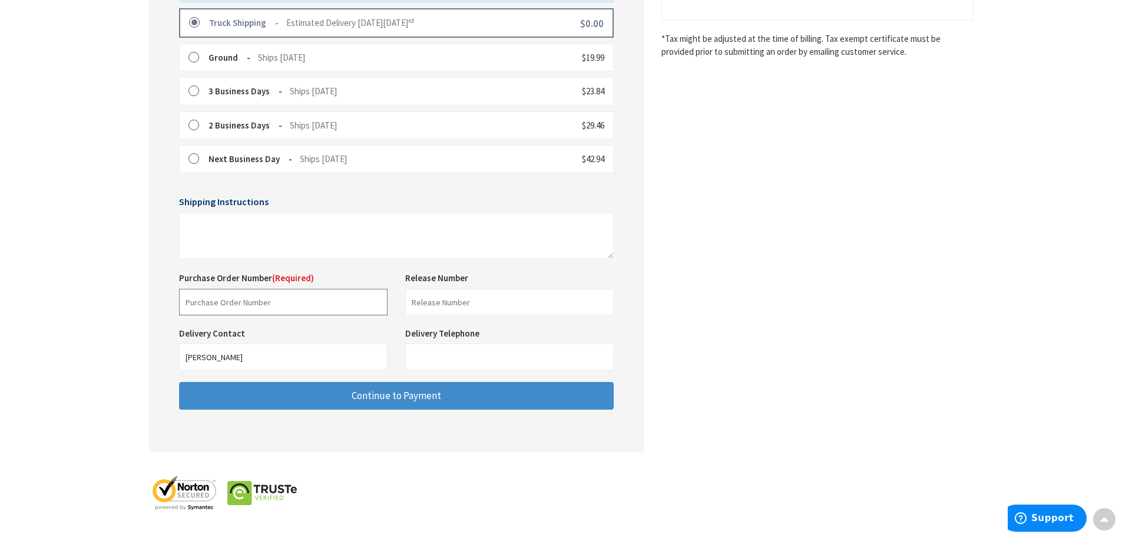
drag, startPoint x: 247, startPoint y: 300, endPoint x: 243, endPoint y: 307, distance: 8.7
click at [247, 300] on input "text" at bounding box center [283, 302] width 208 height 27
click at [253, 307] on input "25407 replace" at bounding box center [283, 302] width 208 height 27
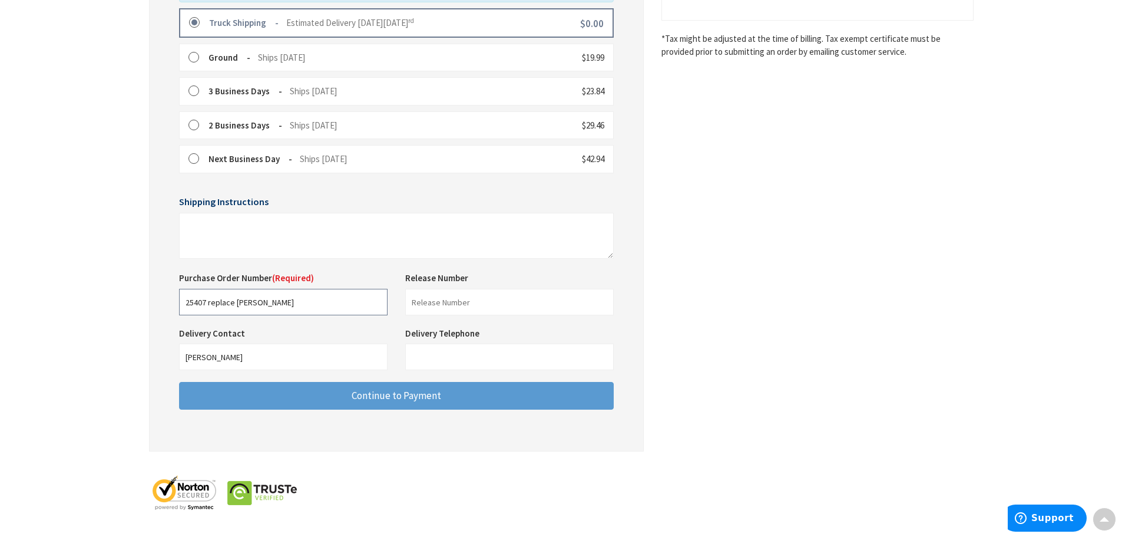
type input "25407 replace monast"
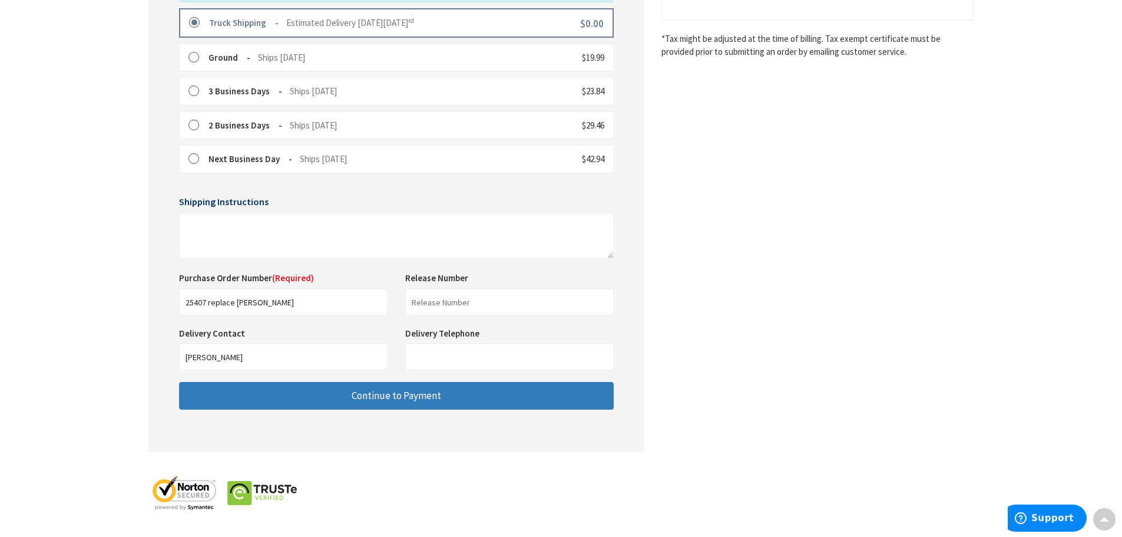
click at [400, 398] on span "Continue to Payment" at bounding box center [397, 395] width 90 height 13
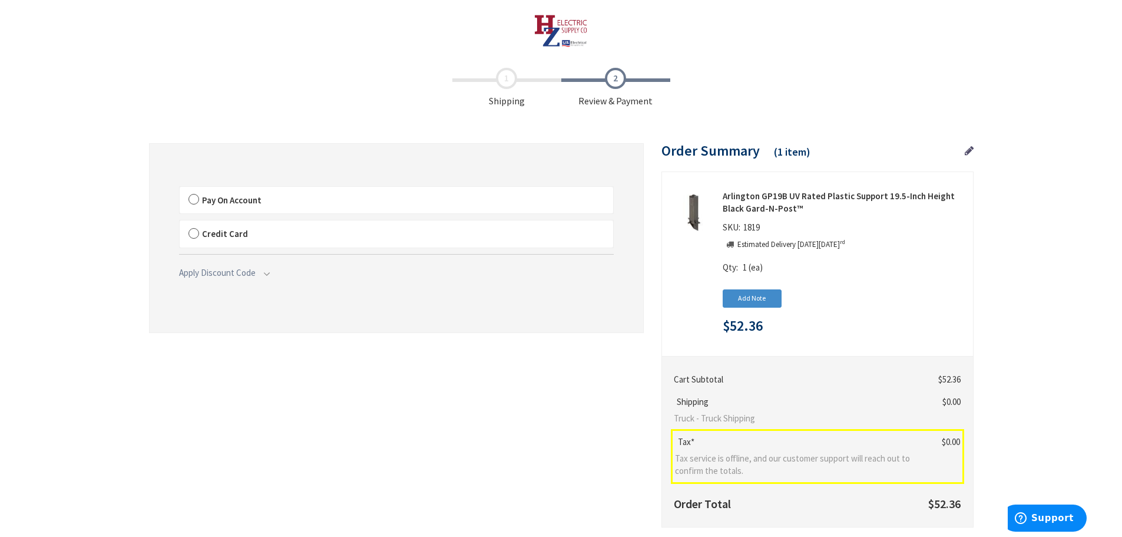
click at [192, 201] on label "Pay On Account" at bounding box center [396, 200] width 433 height 27
click at [180, 189] on input "Pay On Account" at bounding box center [180, 189] width 0 height 0
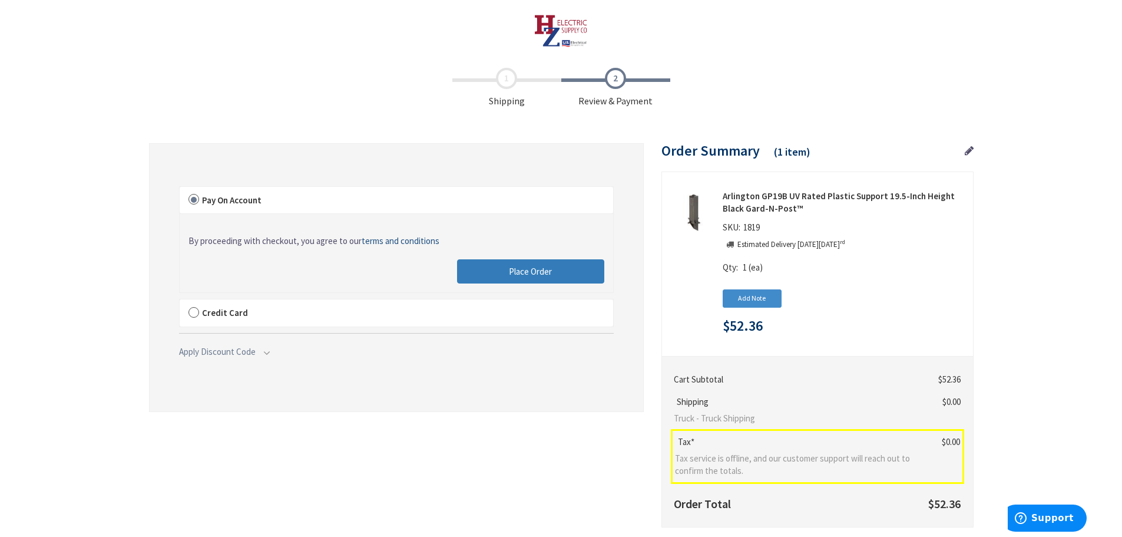
click at [508, 269] on button "Place Order" at bounding box center [530, 271] width 147 height 25
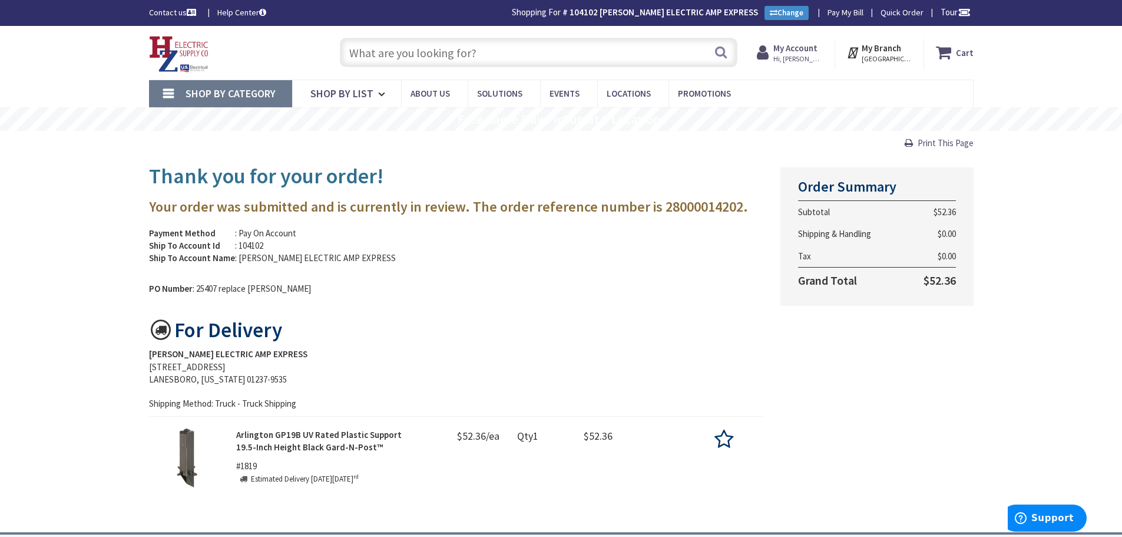
drag, startPoint x: 389, startPoint y: 54, endPoint x: 412, endPoint y: 64, distance: 25.6
click at [402, 60] on input "text" at bounding box center [539, 52] width 398 height 29
click at [67, 207] on div "Skip to Content Toggle Nav Search Cart My Cart Close" at bounding box center [561, 391] width 1122 height 731
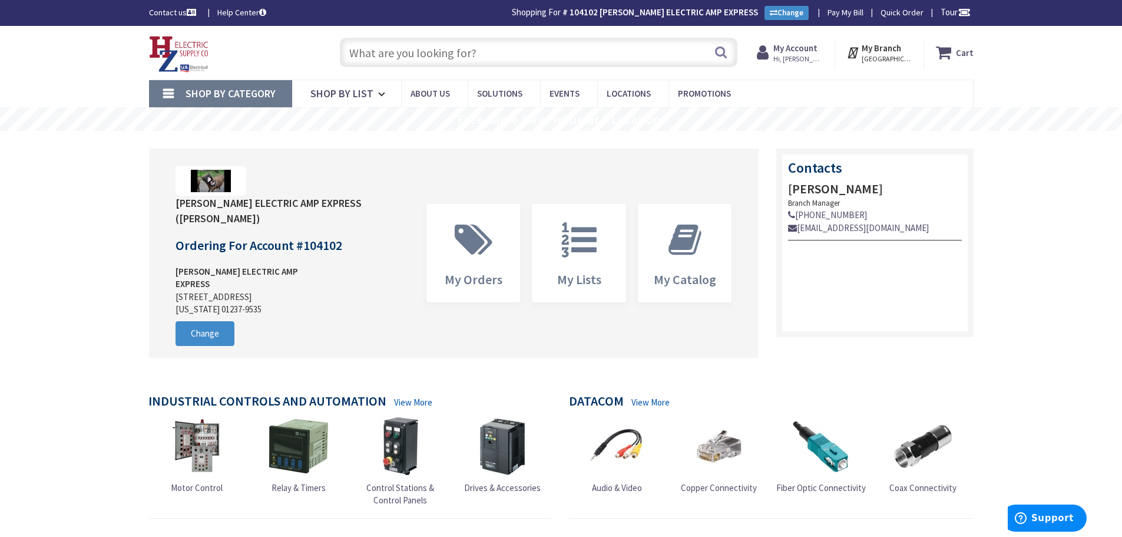
click at [792, 54] on span "Hi, [PERSON_NAME]" at bounding box center [798, 58] width 50 height 9
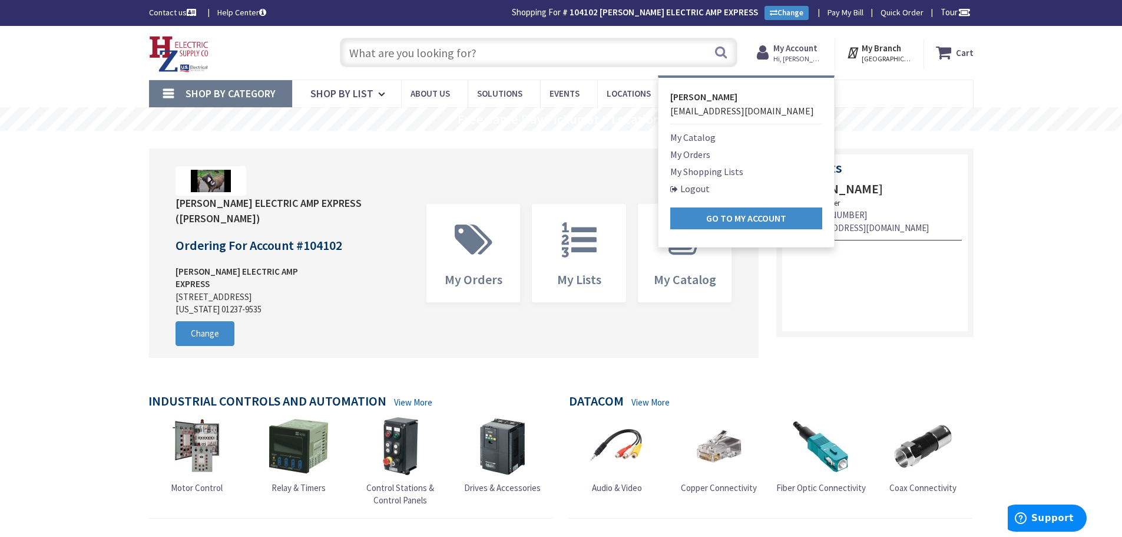
click at [691, 152] on link "My Orders" at bounding box center [690, 154] width 40 height 14
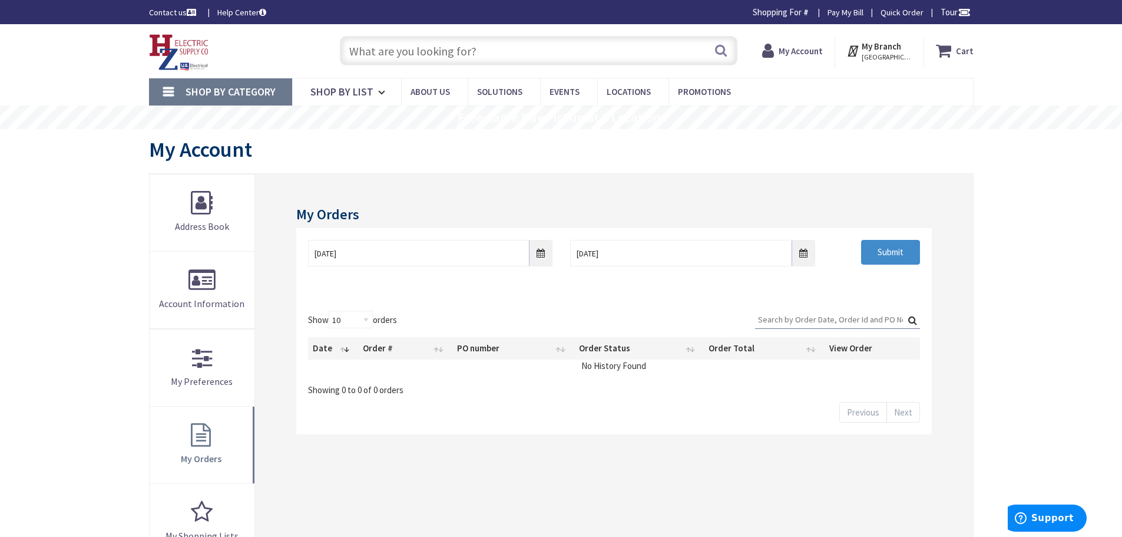
drag, startPoint x: 793, startPoint y: 320, endPoint x: 784, endPoint y: 320, distance: 8.8
click at [793, 320] on input "Search:" at bounding box center [837, 319] width 165 height 18
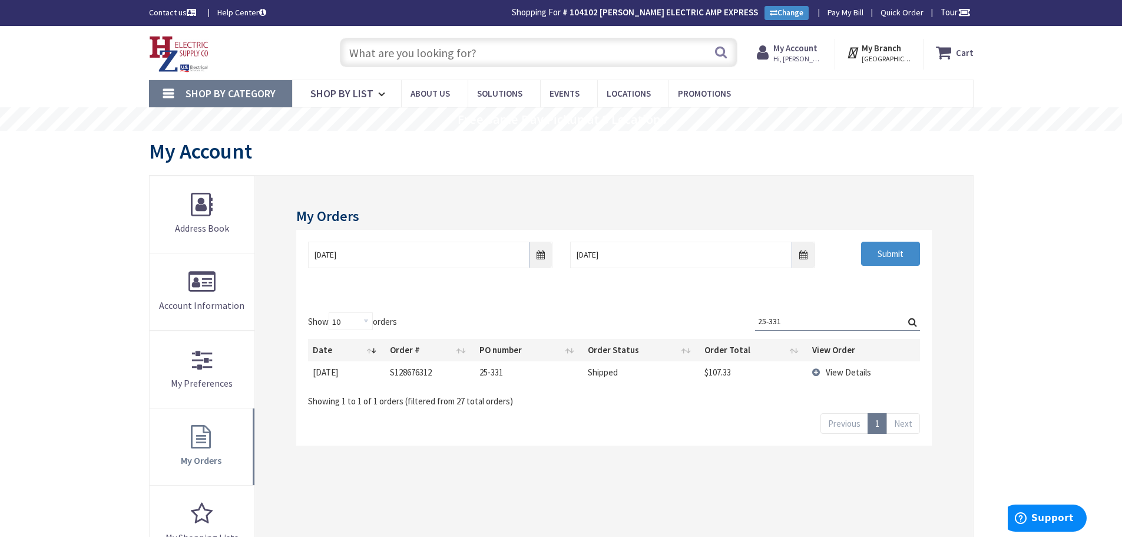
click at [817, 372] on td "View Details" at bounding box center [863, 372] width 112 height 22
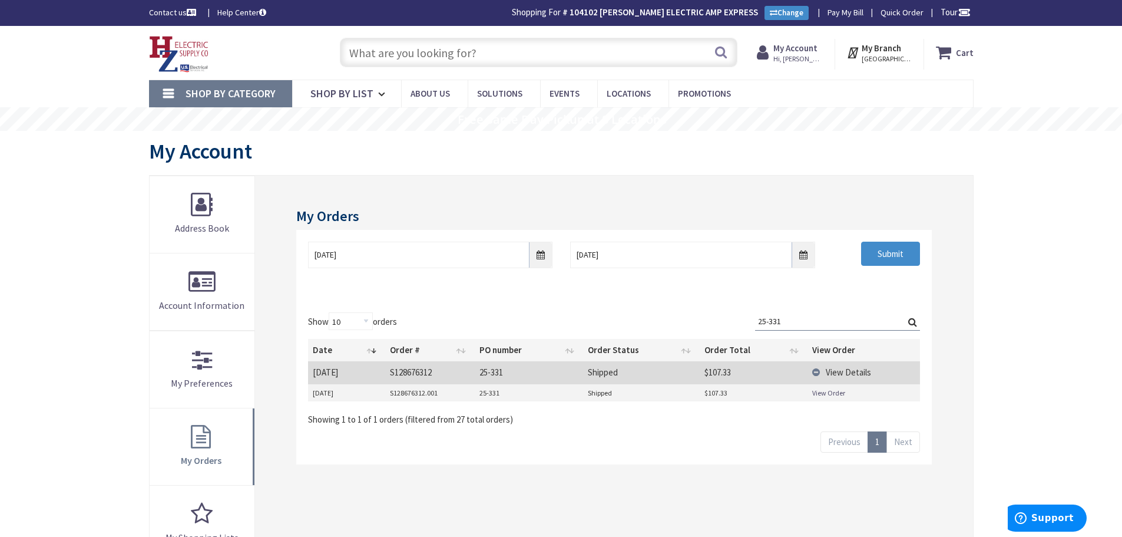
click at [814, 391] on link "View Order" at bounding box center [828, 393] width 33 height 10
drag, startPoint x: 813, startPoint y: 314, endPoint x: 422, endPoint y: 314, distance: 391.1
click at [537, 335] on div "Show 10 25 50 100 orders Search: 25-331 Date Order # PO number Order Status Ord…" at bounding box center [613, 368] width 611 height 113
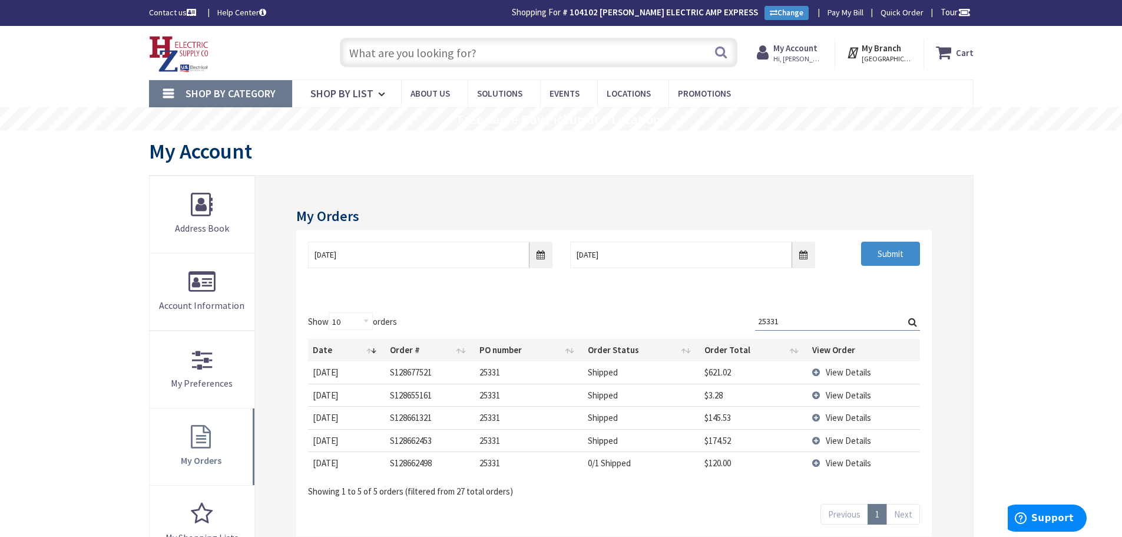
type input "25331"
click at [818, 440] on td "View Details" at bounding box center [863, 440] width 112 height 22
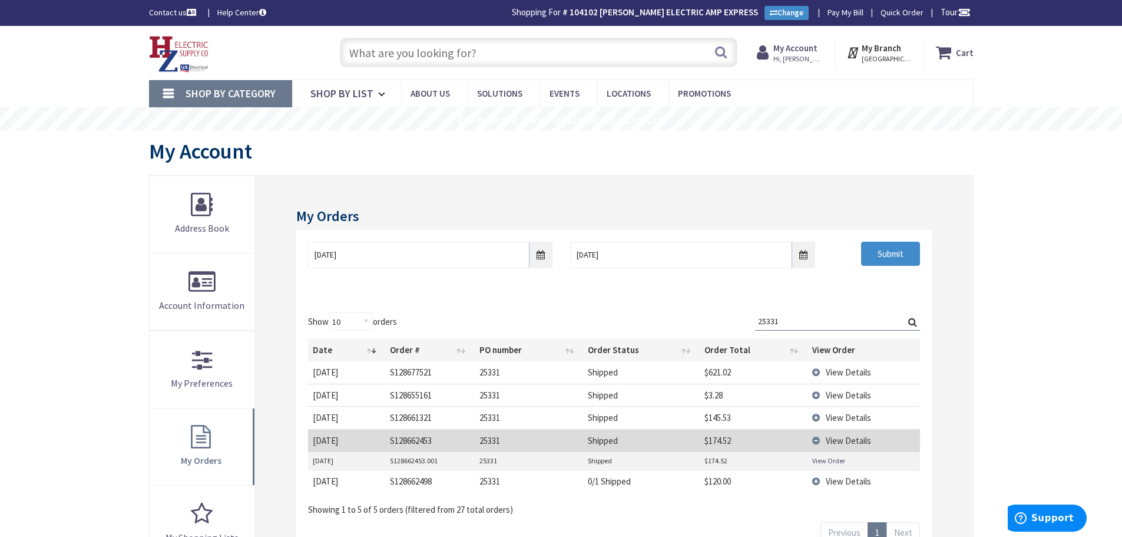
click at [823, 462] on link "View Order" at bounding box center [828, 460] width 33 height 10
click at [818, 416] on td "View Details" at bounding box center [863, 417] width 112 height 22
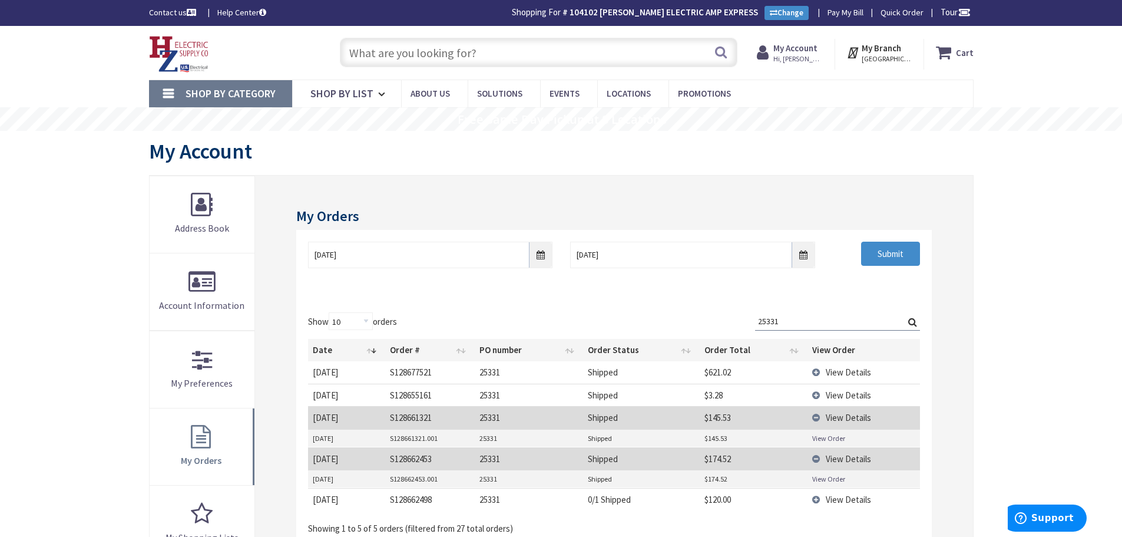
click at [818, 439] on link "View Order" at bounding box center [828, 438] width 33 height 10
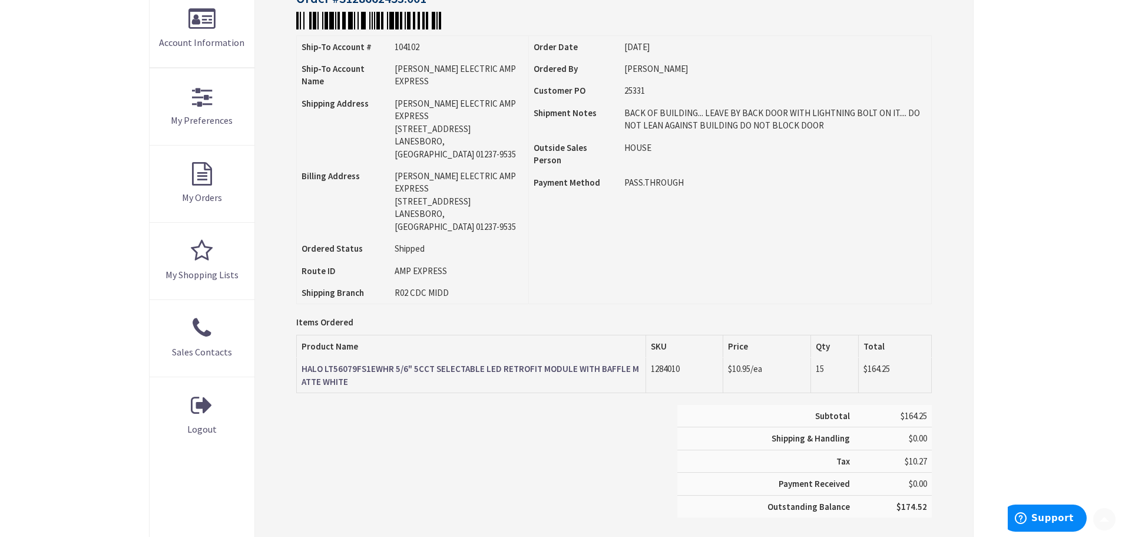
scroll to position [355, 0]
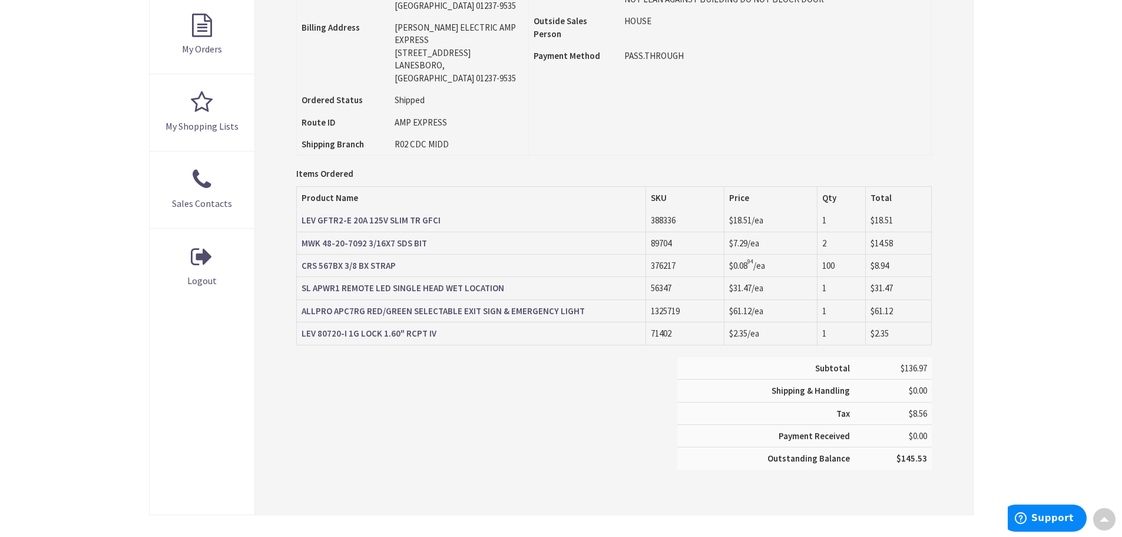
scroll to position [412, 0]
